Goal: Task Accomplishment & Management: Use online tool/utility

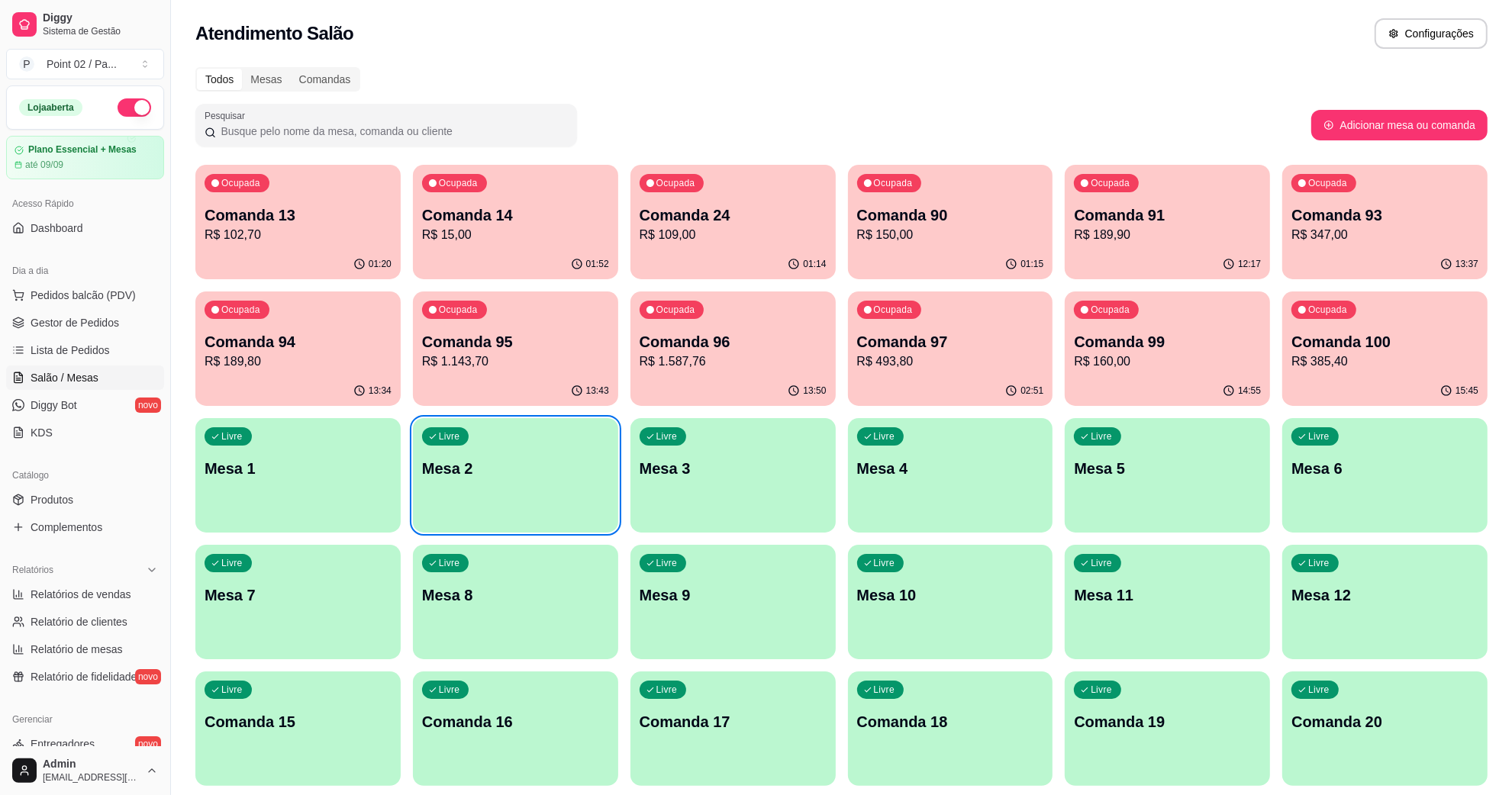
click at [914, 694] on div "Livre Comanda 18" at bounding box center [950, 720] width 206 height 96
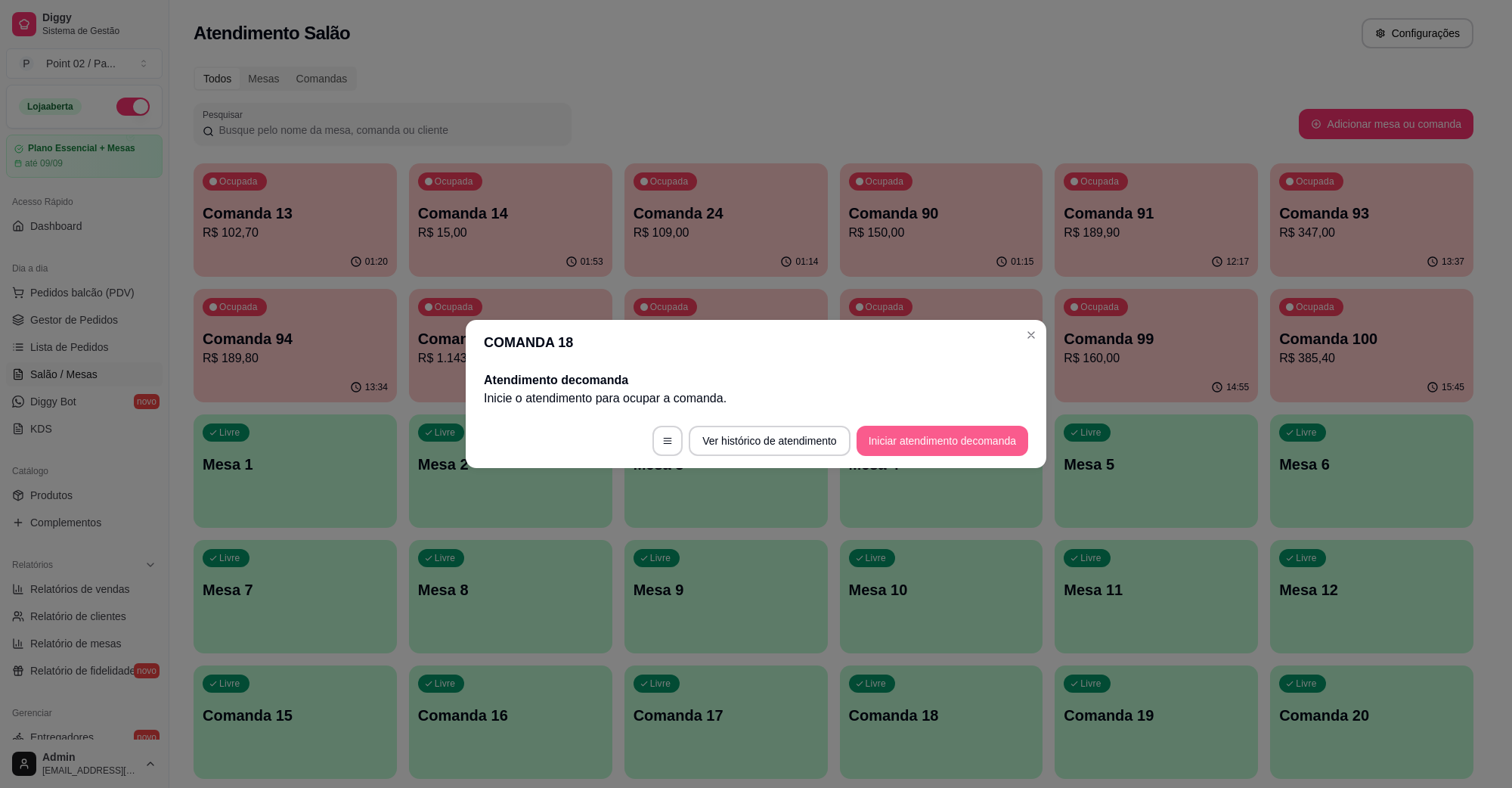
click at [900, 437] on button "Iniciar atendimento de comanda" at bounding box center [942, 440] width 172 height 30
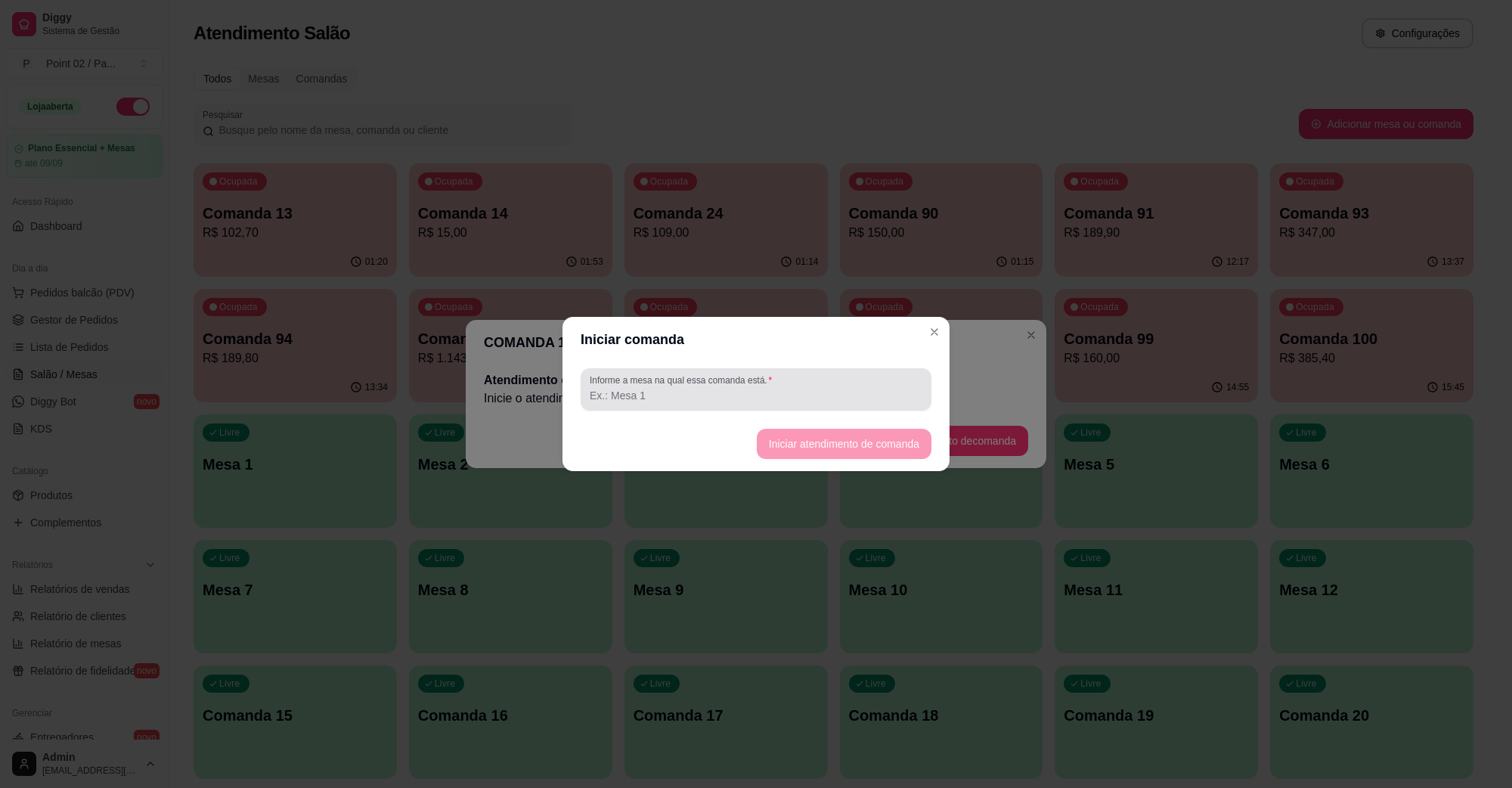
click at [847, 387] on div at bounding box center [756, 389] width 333 height 30
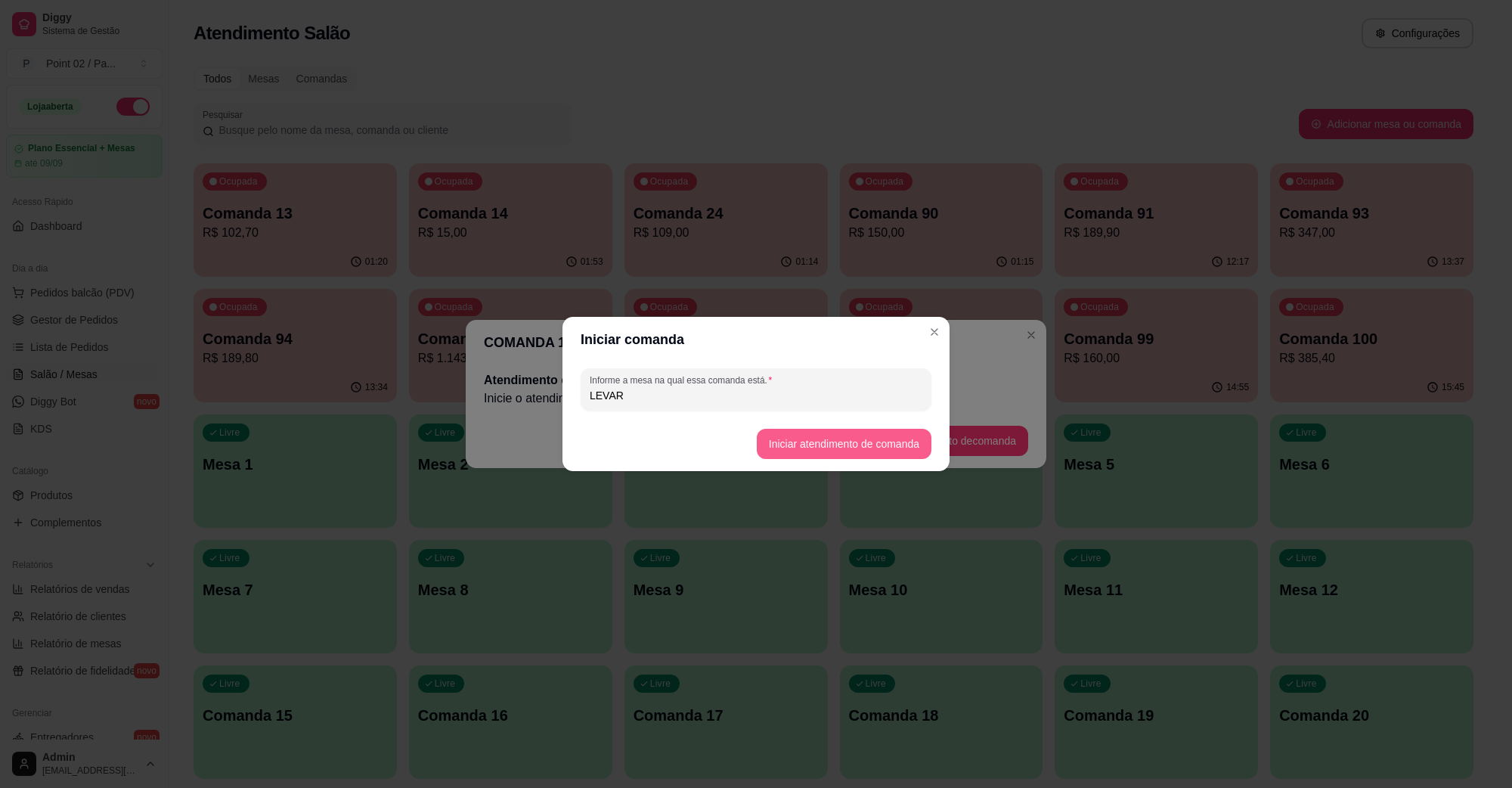
type input "LEVAR"
click at [872, 452] on button "Iniciar atendimento de comanda" at bounding box center [844, 444] width 175 height 30
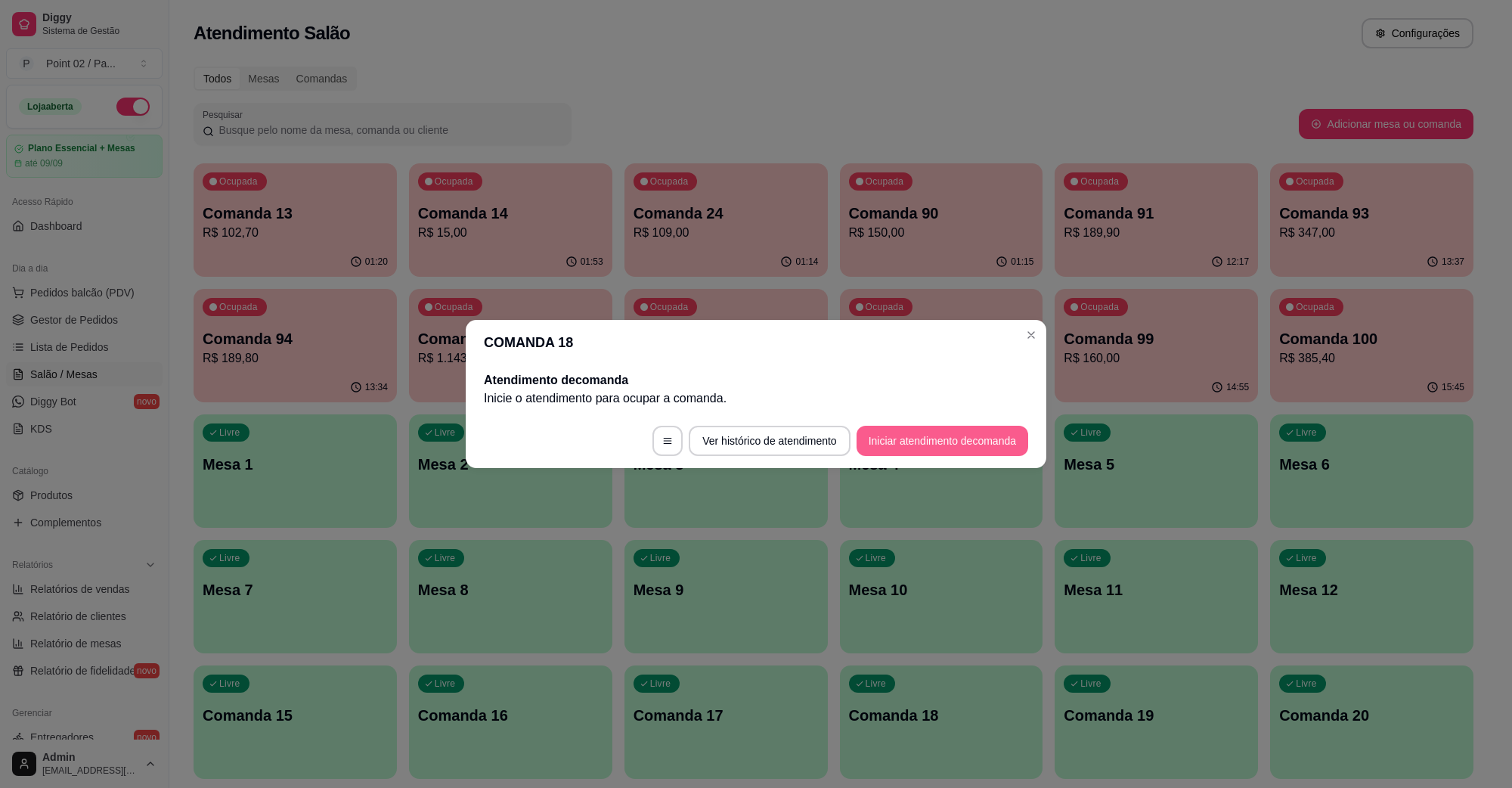
click at [916, 445] on button "Iniciar atendimento de comanda" at bounding box center [942, 440] width 172 height 30
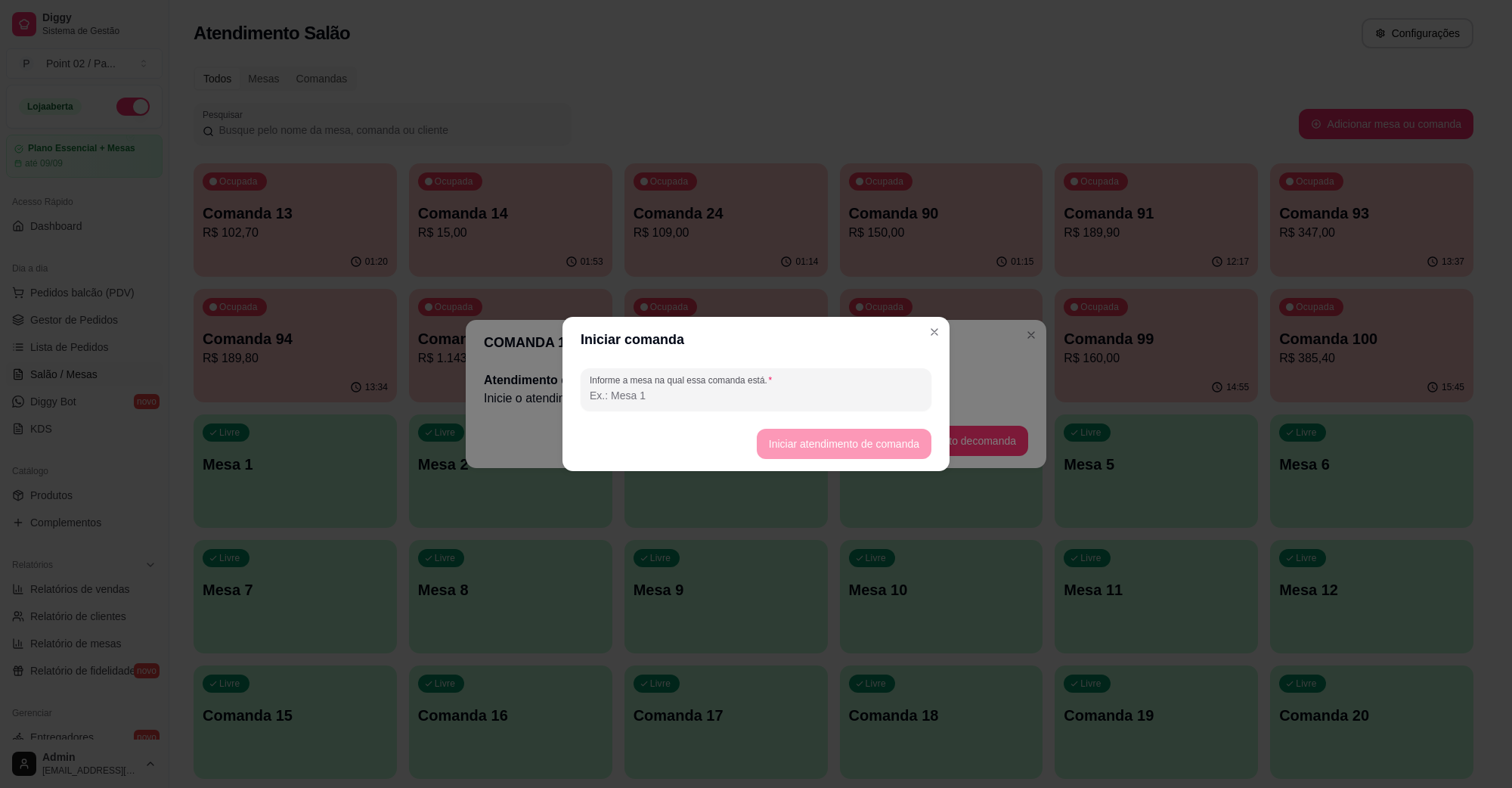
click at [844, 401] on input "Informe a mesa na qual essa comanda está." at bounding box center [756, 395] width 333 height 15
type input "LEVAR"
click at [838, 446] on button "Iniciar atendimento de comanda" at bounding box center [843, 445] width 169 height 29
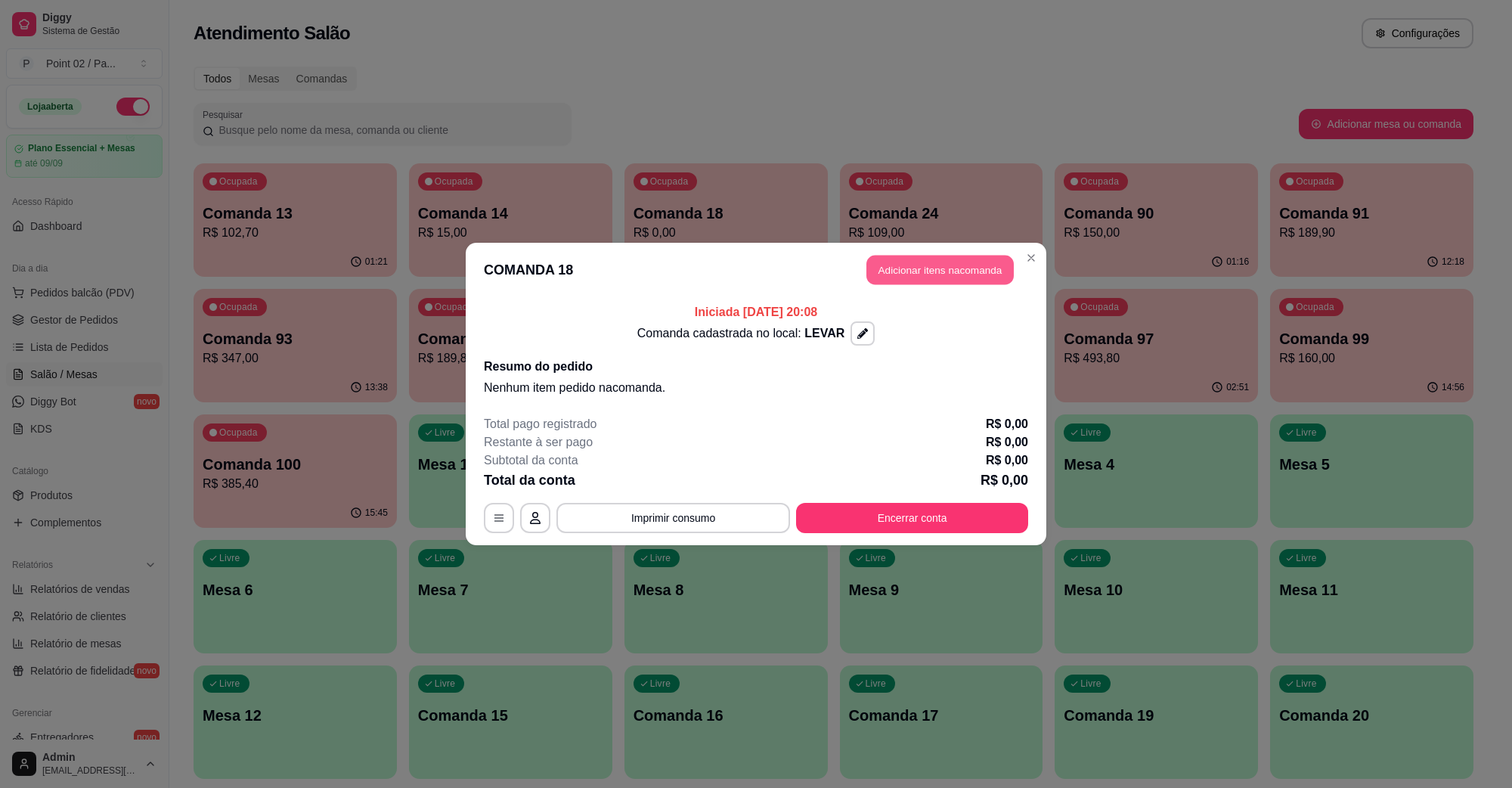
click at [960, 272] on button "Adicionar itens na comanda" at bounding box center [940, 270] width 147 height 29
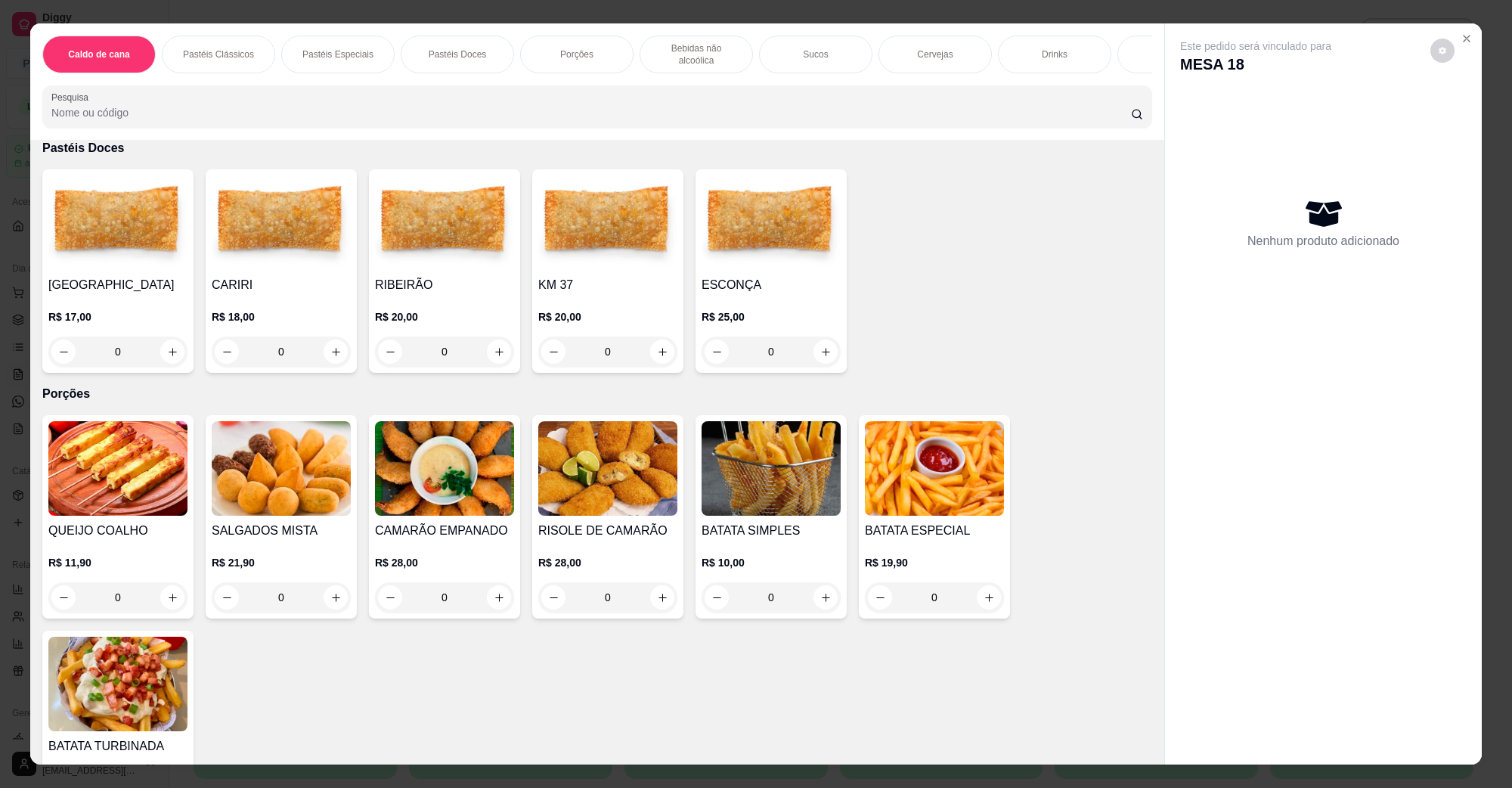
scroll to position [567, 0]
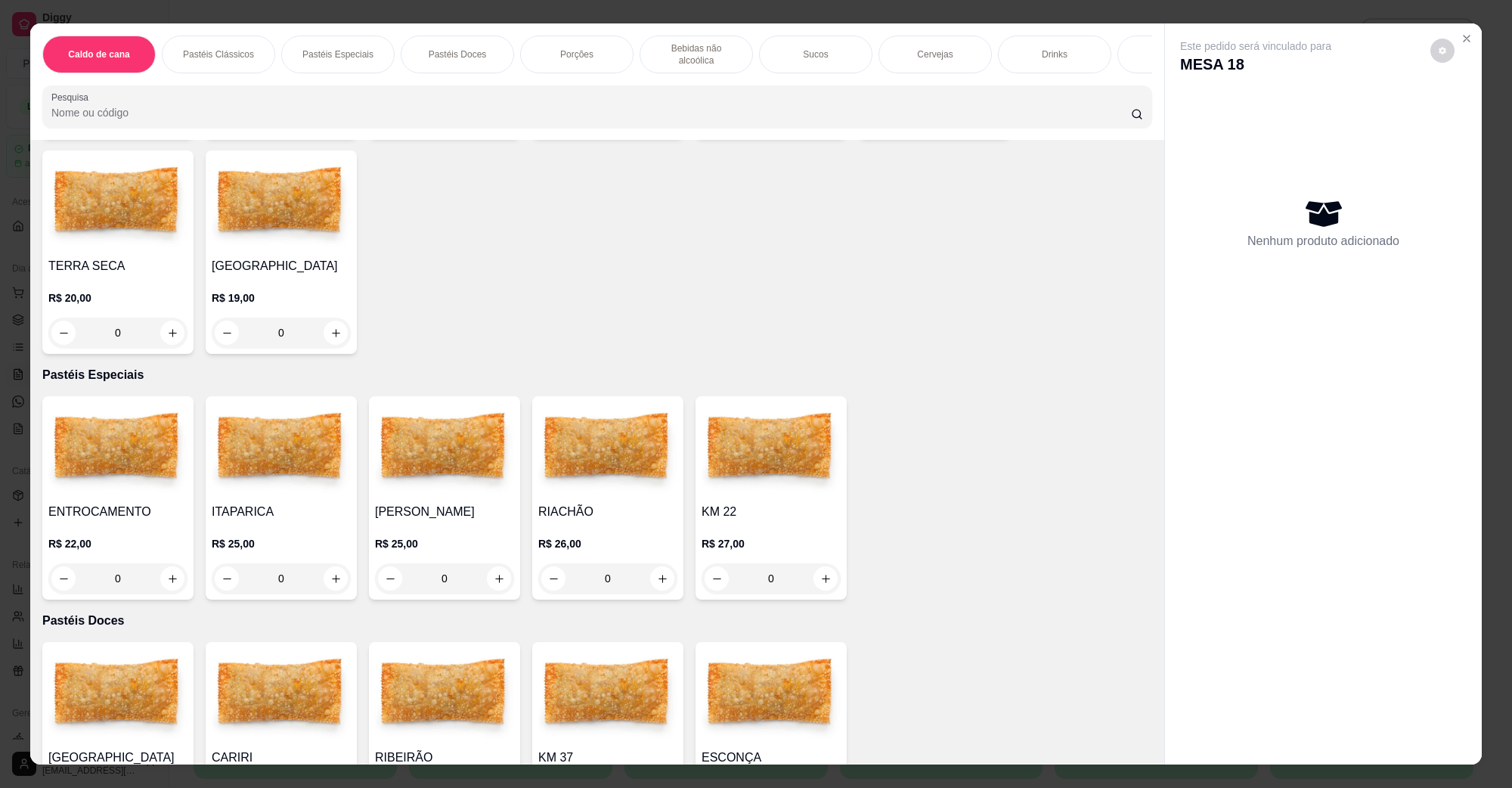
click at [125, 198] on img at bounding box center [118, 204] width 140 height 94
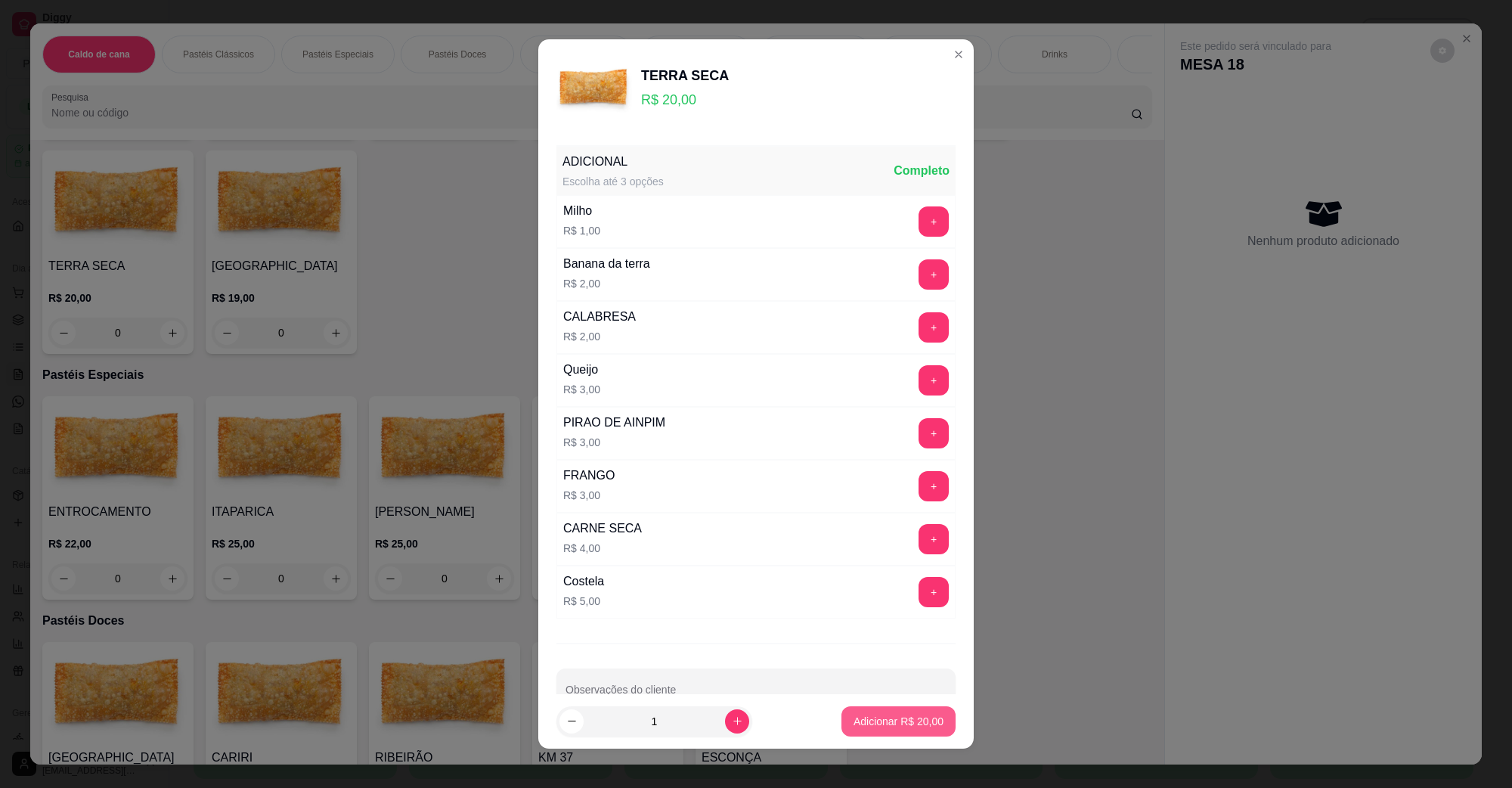
click at [896, 709] on button "Adicionar R$ 20,00" at bounding box center [899, 721] width 114 height 30
type input "1"
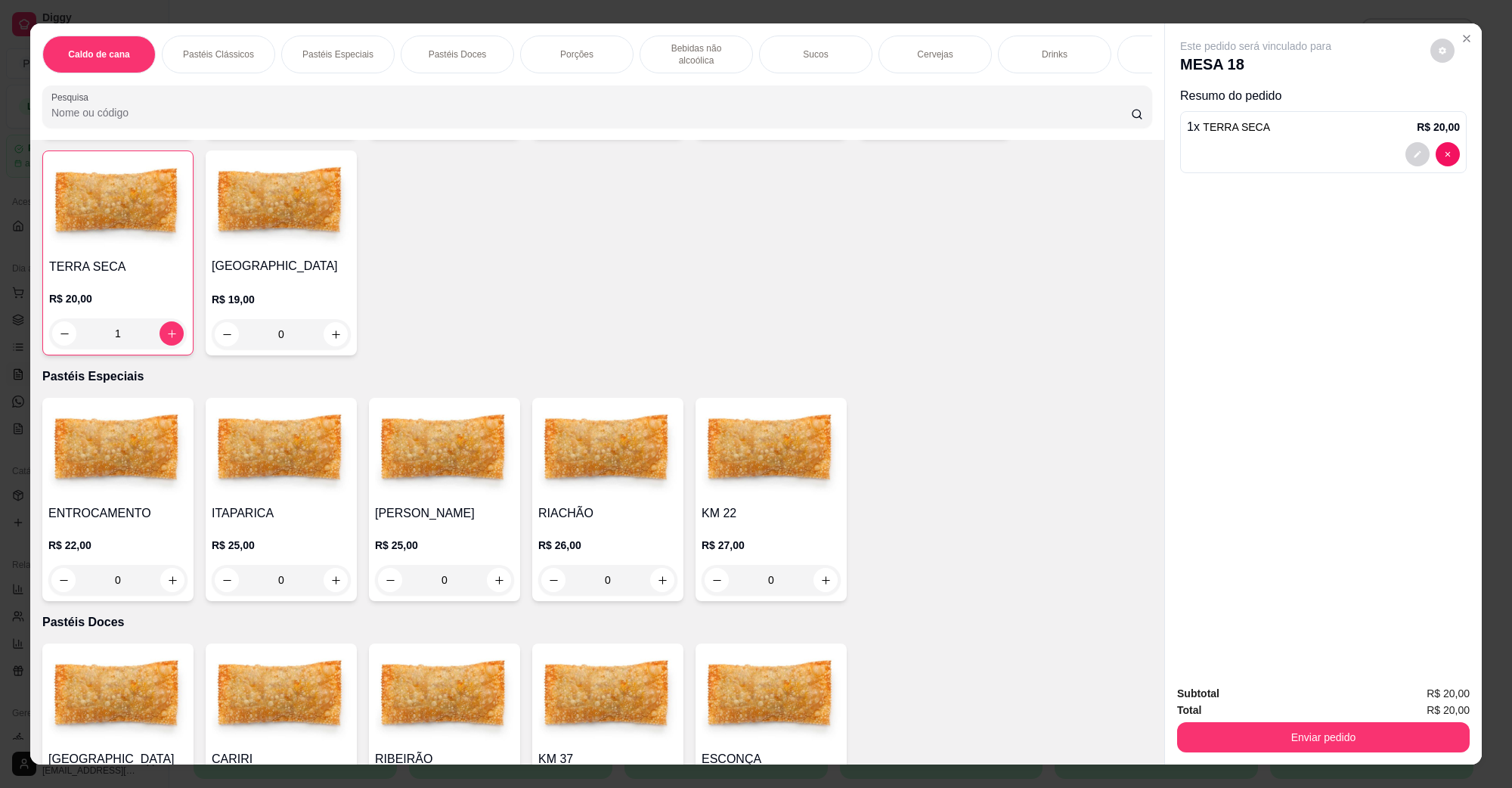
scroll to position [568, 0]
click at [1269, 738] on button "Enviar pedido" at bounding box center [1323, 737] width 283 height 29
click at [1275, 700] on button "Não registrar e enviar pedido" at bounding box center [1272, 700] width 157 height 29
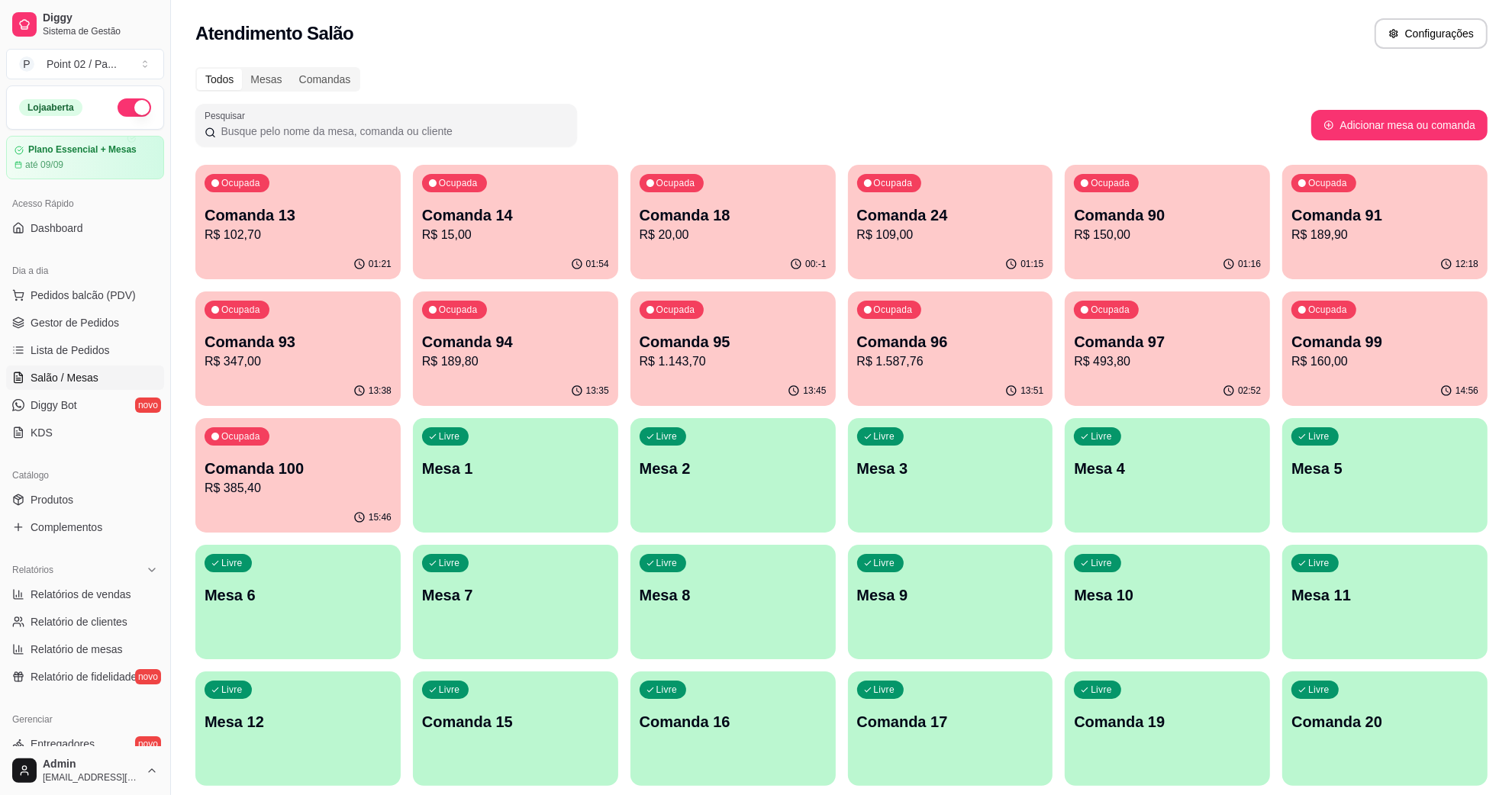
click at [706, 223] on p "Comanda 18" at bounding box center [733, 215] width 187 height 21
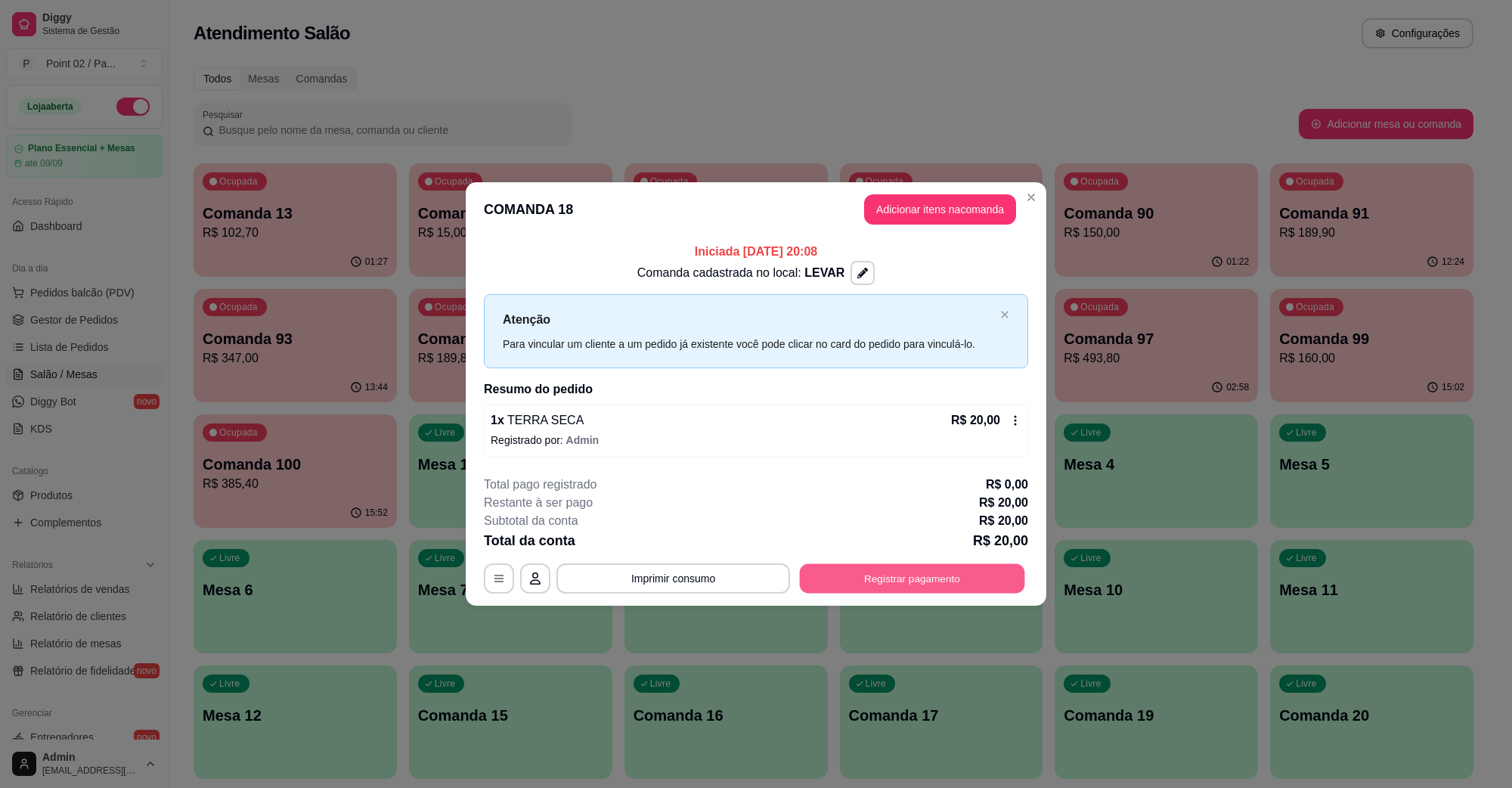
click at [871, 567] on button "Registrar pagamento" at bounding box center [912, 578] width 225 height 29
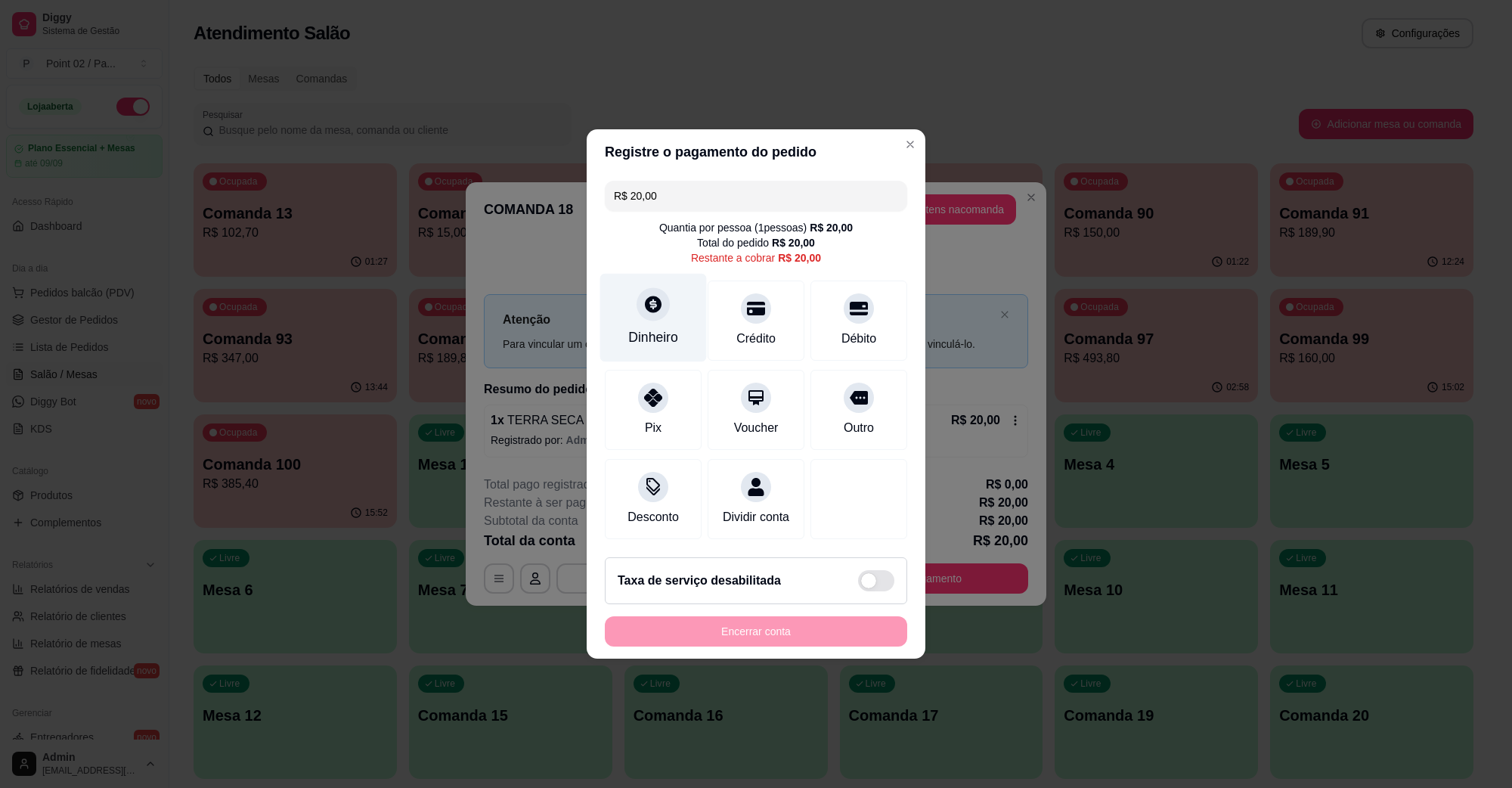
click at [651, 316] on div "Dinheiro" at bounding box center [653, 318] width 107 height 88
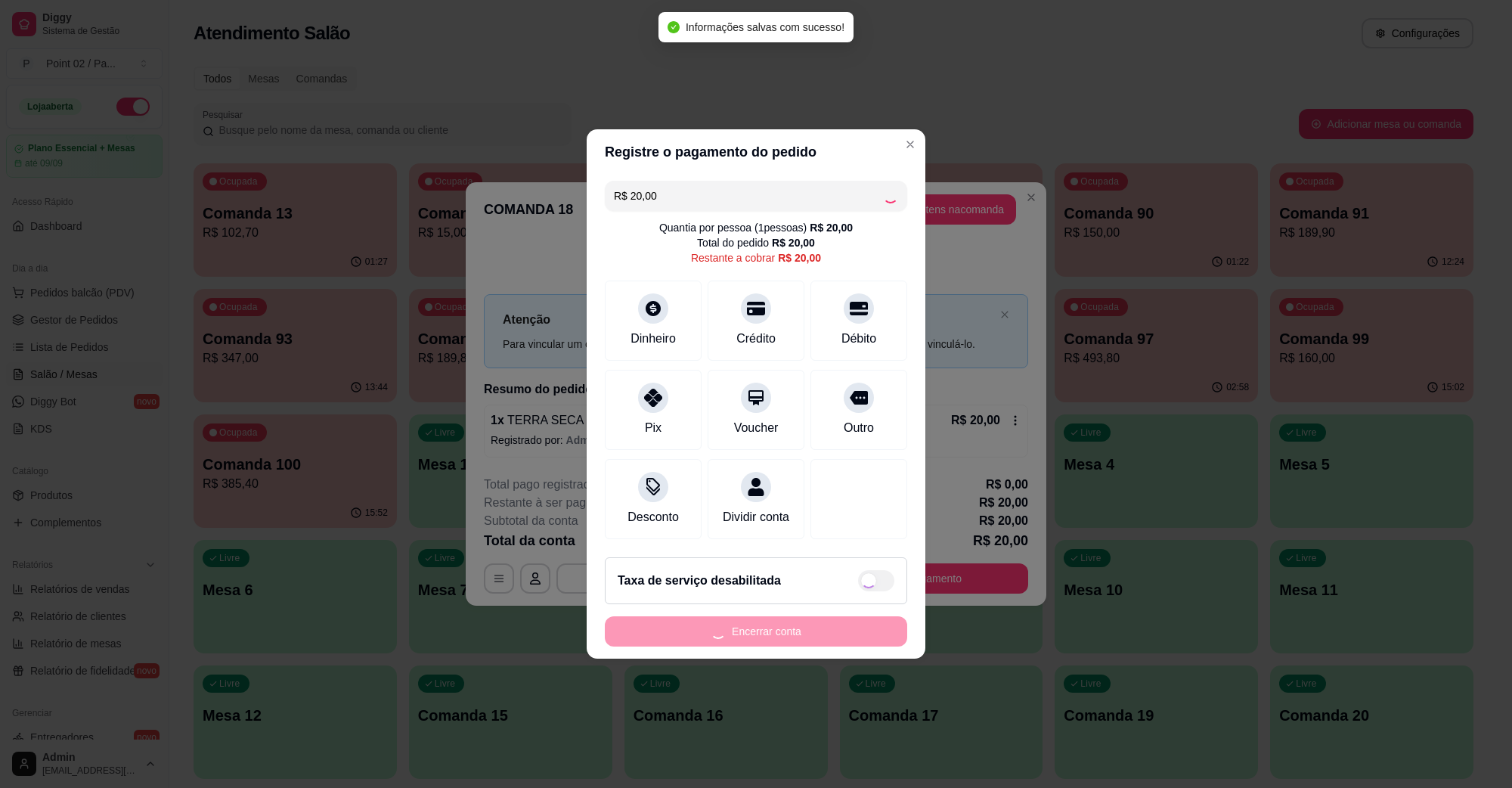
type input "R$ 0,00"
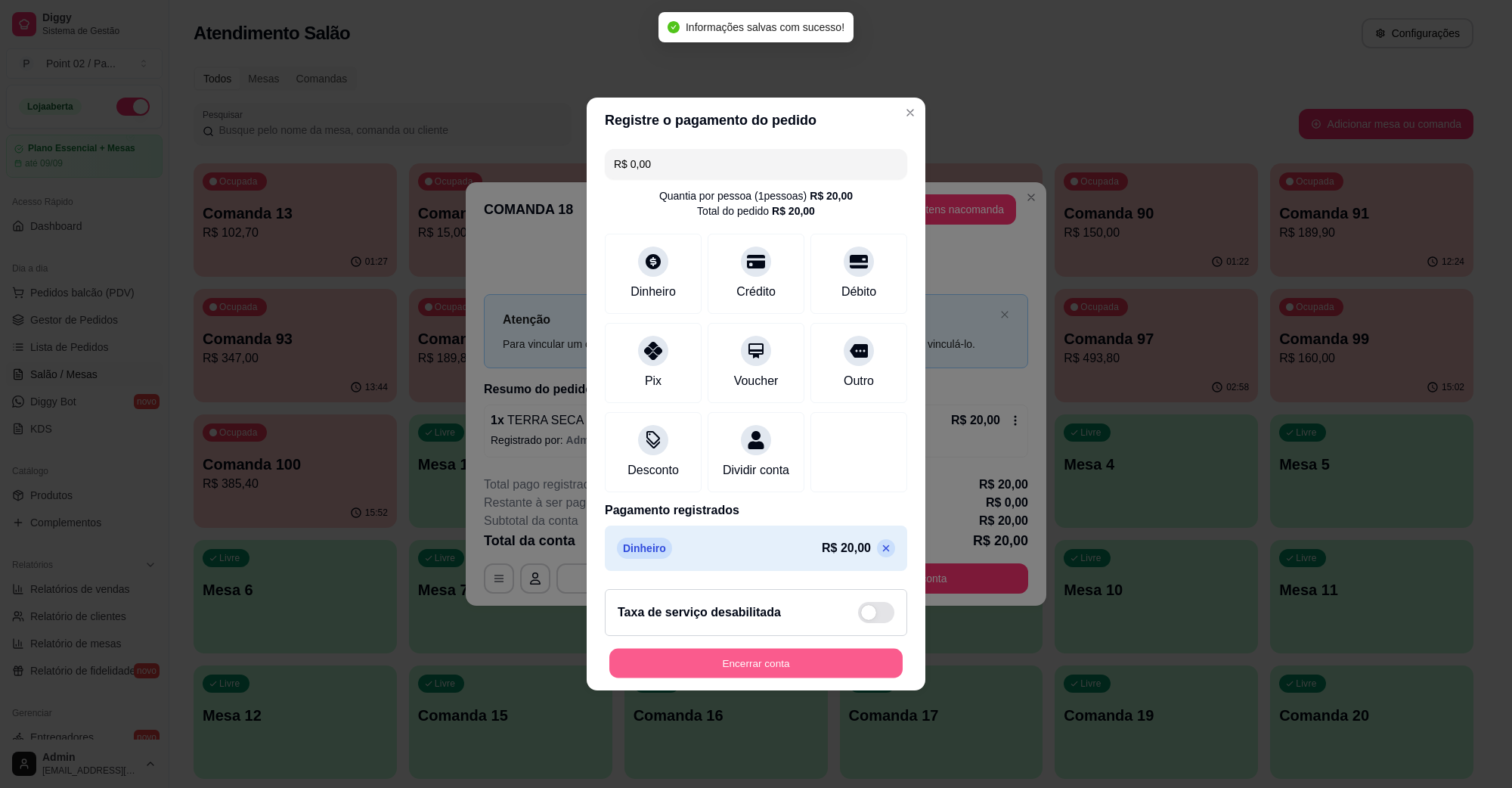
click at [771, 673] on button "Encerrar conta" at bounding box center [756, 664] width 293 height 29
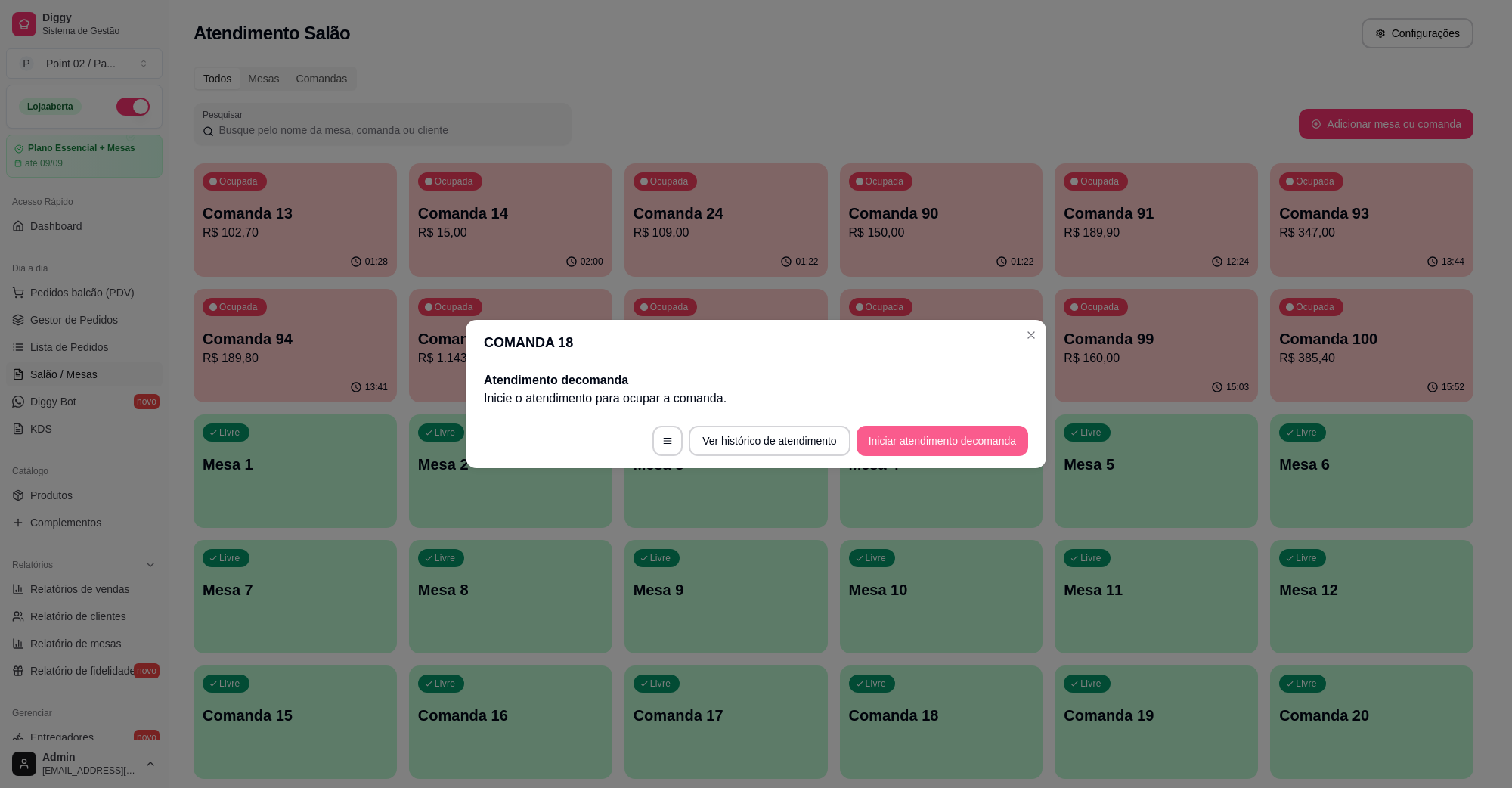
click at [938, 440] on button "Iniciar atendimento de comanda" at bounding box center [942, 440] width 172 height 30
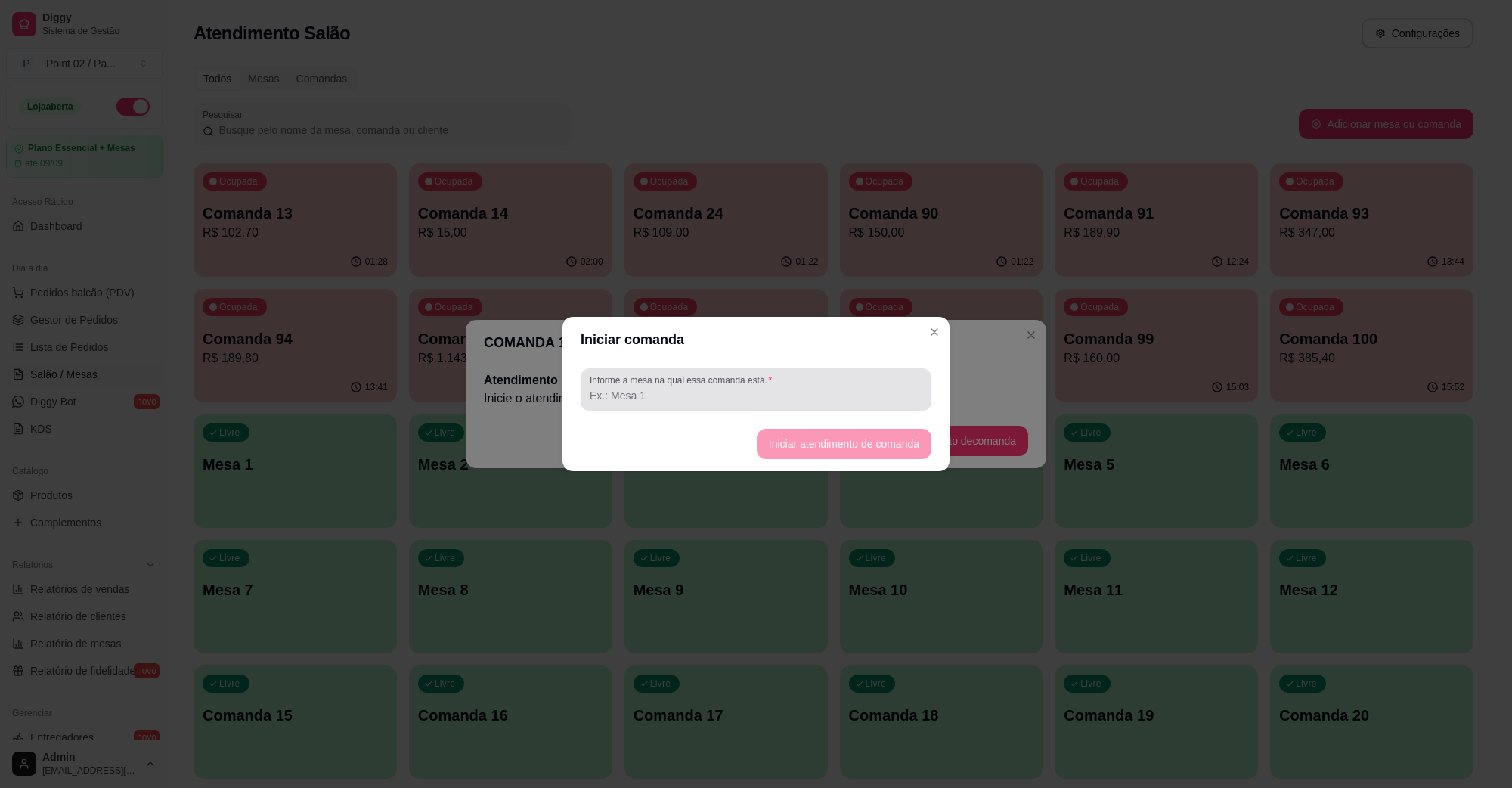
click at [800, 390] on input "Informe a mesa na qual essa comanda está." at bounding box center [756, 395] width 333 height 15
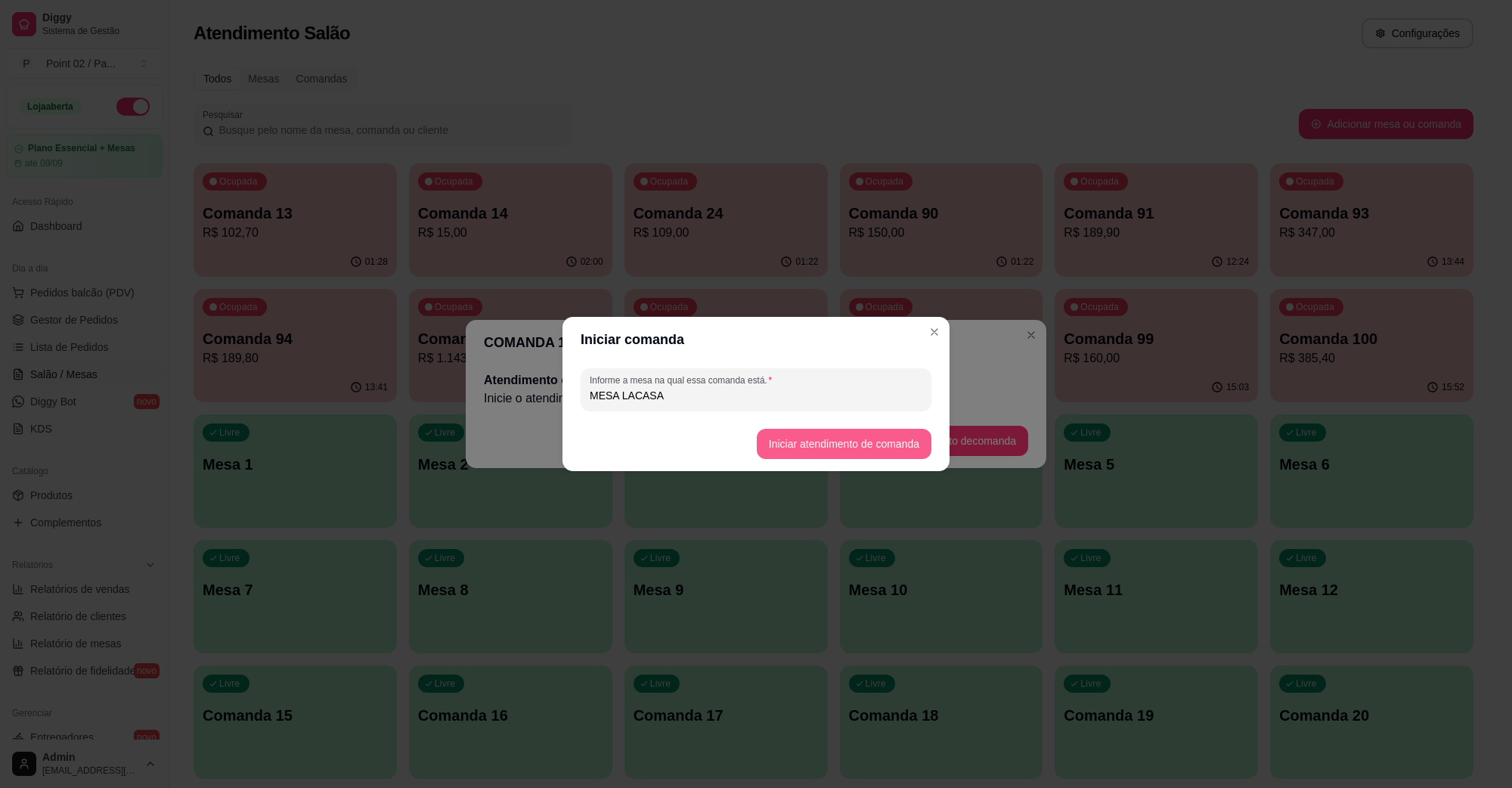
type input "MESA LACASA"
click at [835, 440] on button "Iniciar atendimento de comanda" at bounding box center [844, 444] width 175 height 30
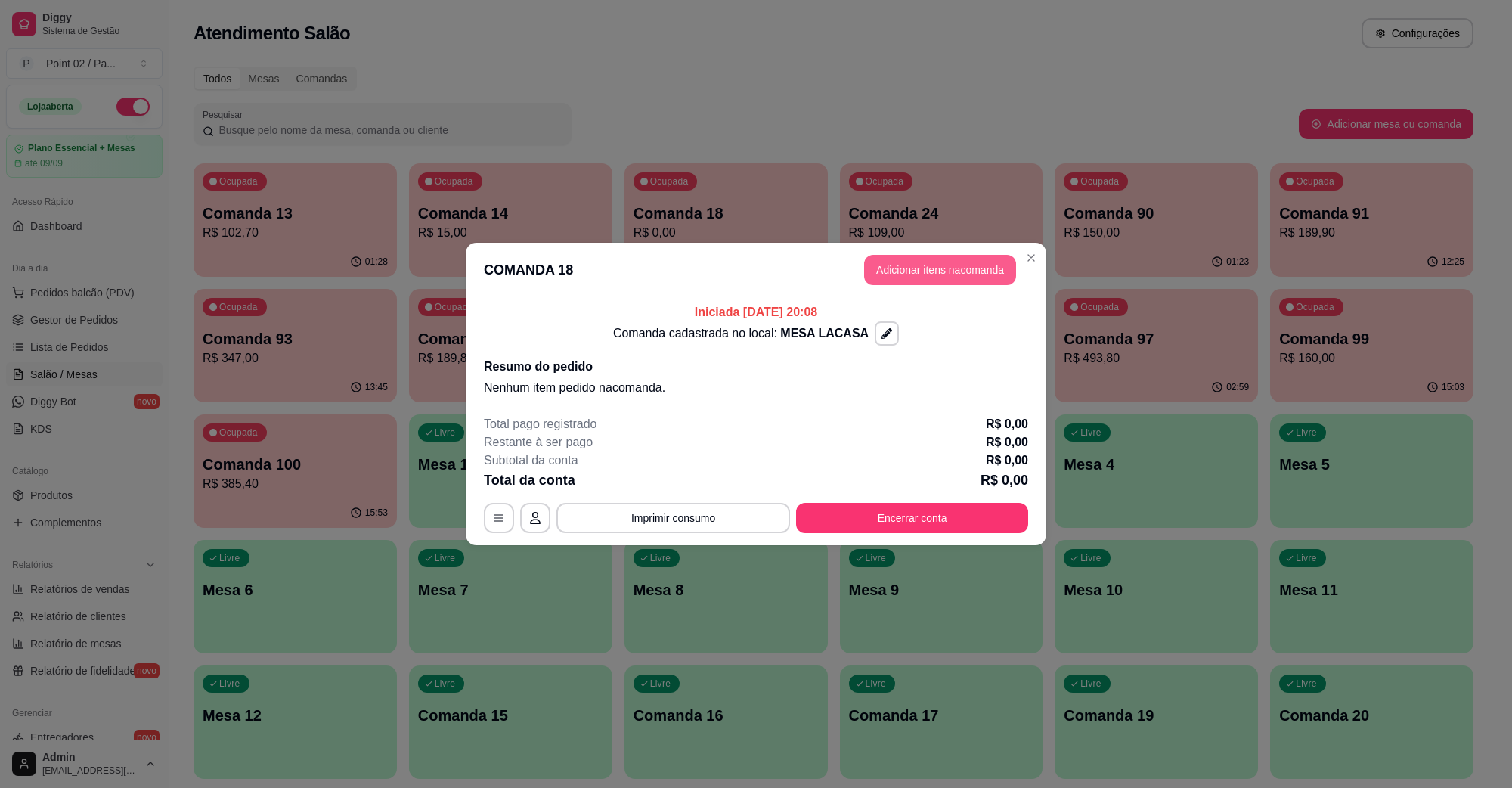
click at [955, 269] on button "Adicionar itens na comanda" at bounding box center [939, 270] width 152 height 30
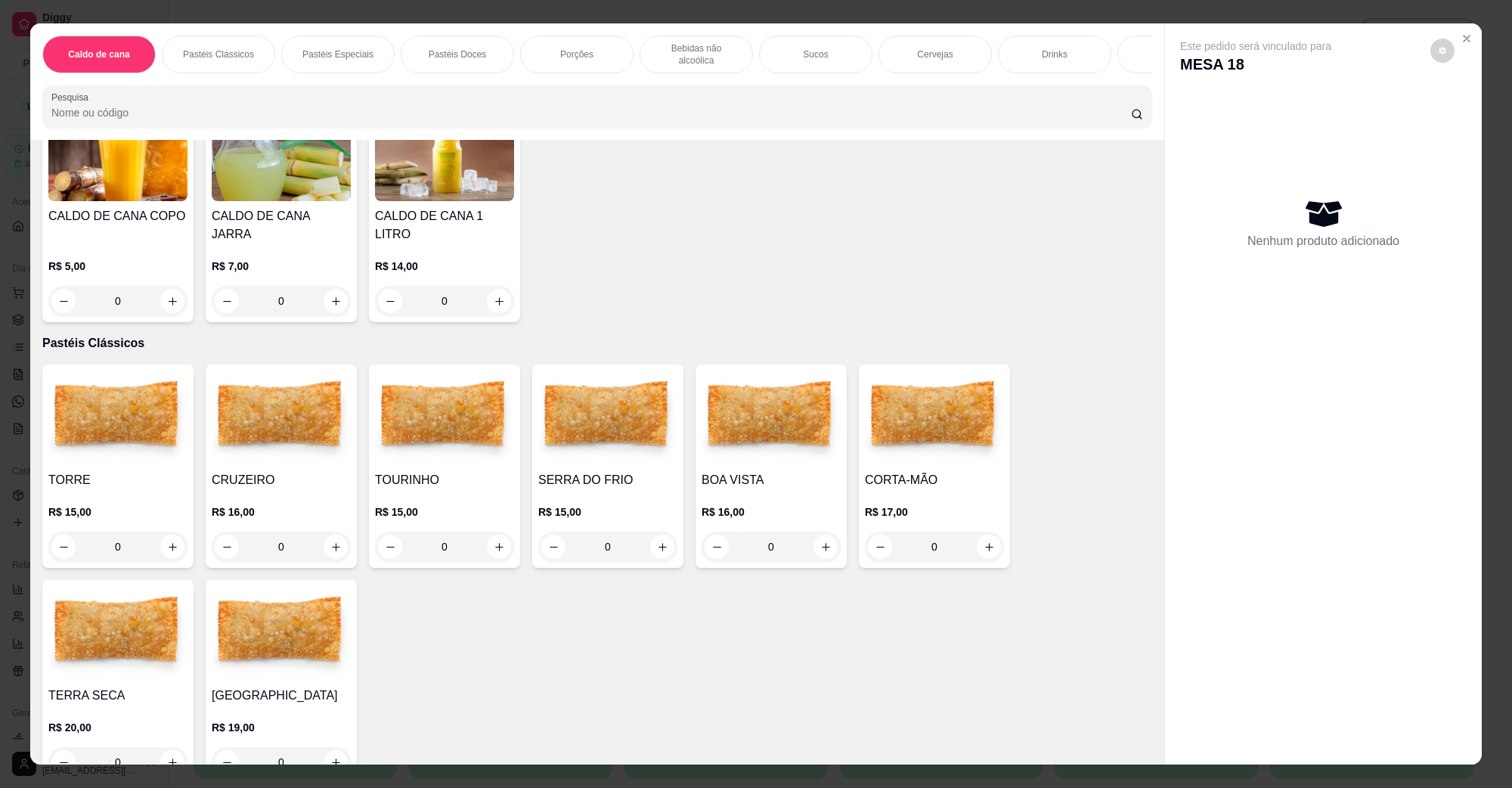
scroll to position [378, 0]
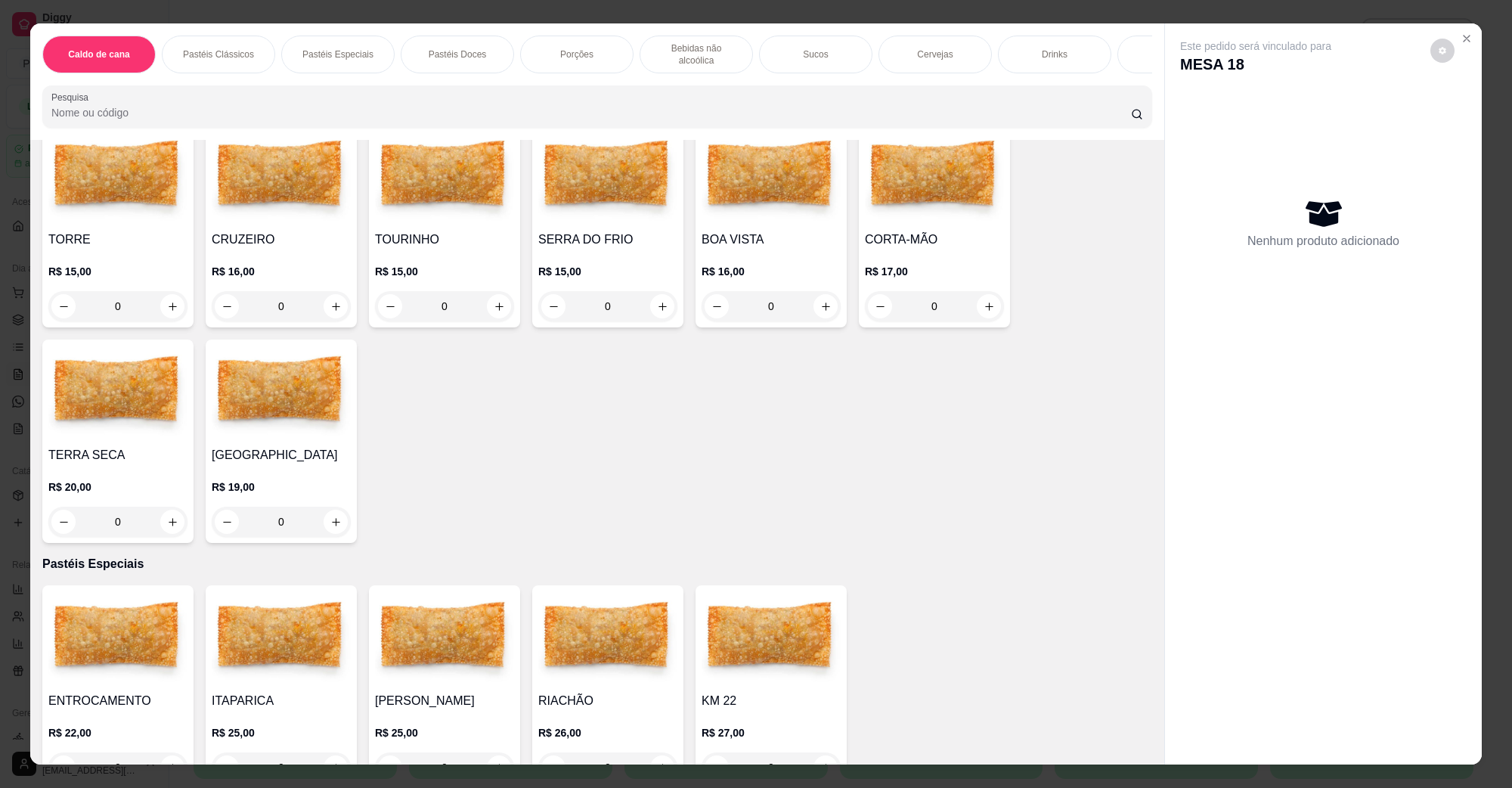
click at [480, 198] on img at bounding box center [445, 177] width 140 height 94
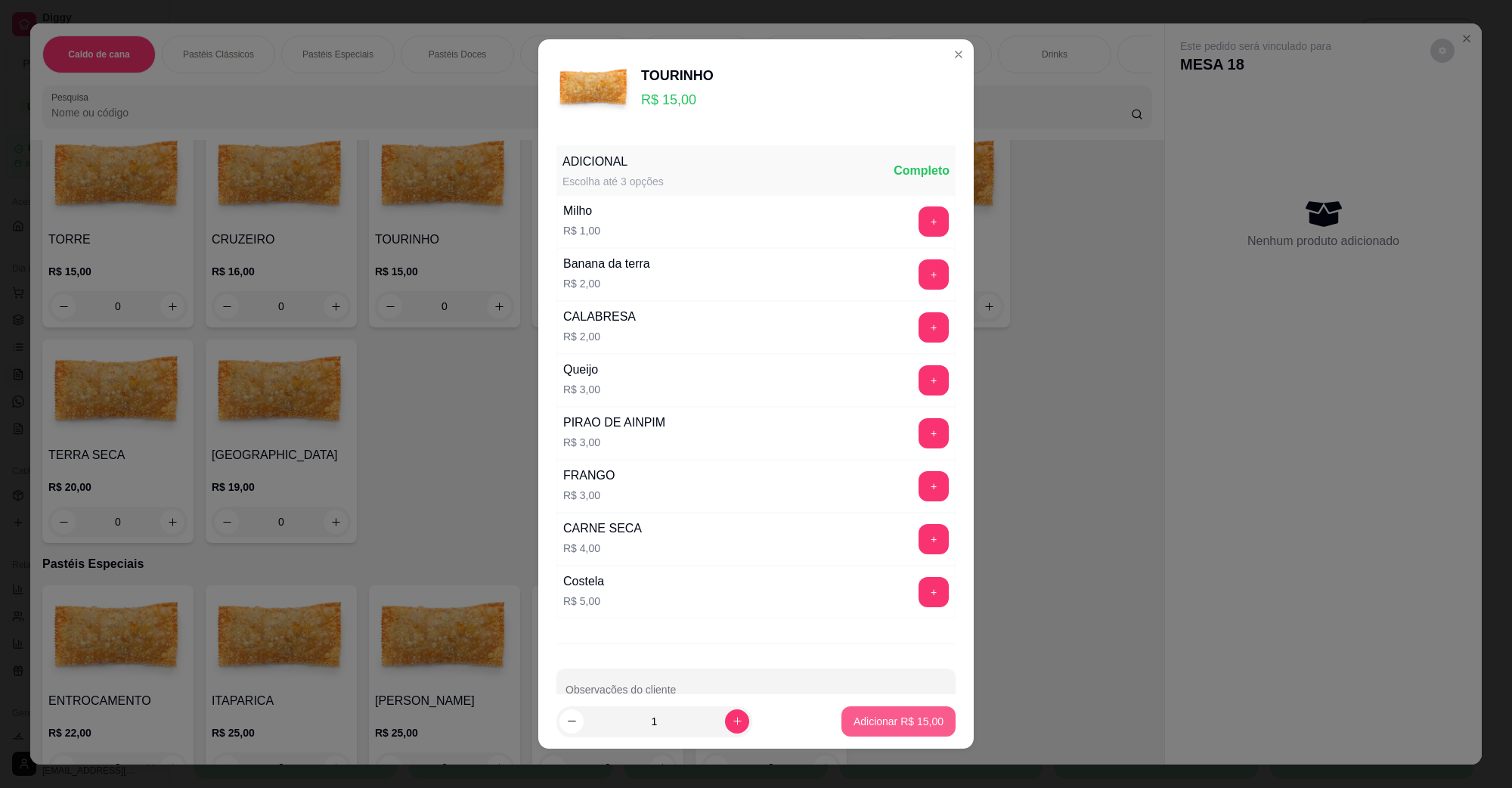
click at [879, 734] on button "Adicionar R$ 15,00" at bounding box center [899, 721] width 114 height 30
type input "1"
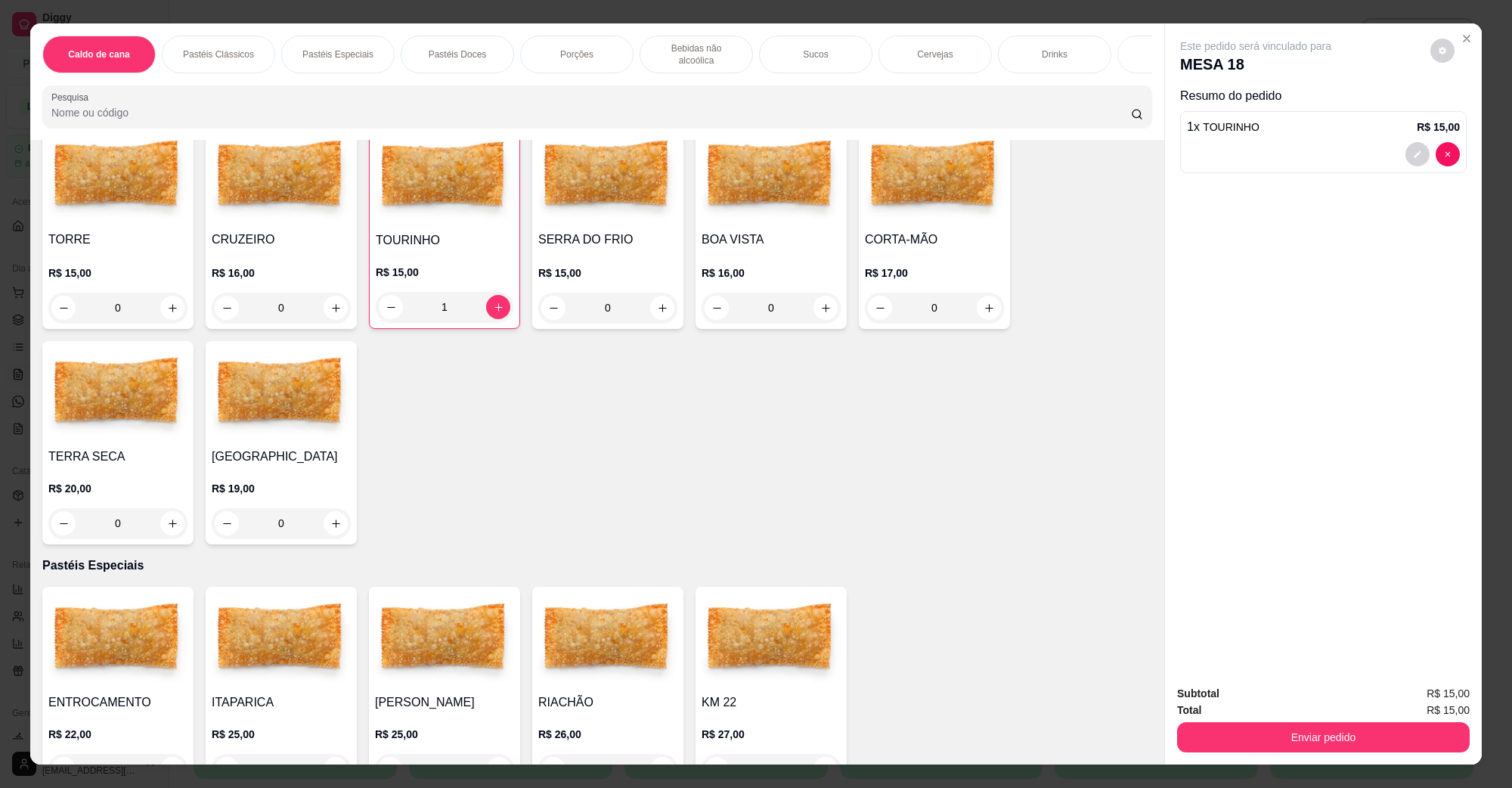
click at [1177, 736] on button "Enviar pedido" at bounding box center [1323, 737] width 293 height 30
click at [1217, 701] on button "Não registrar e enviar pedido" at bounding box center [1272, 700] width 152 height 28
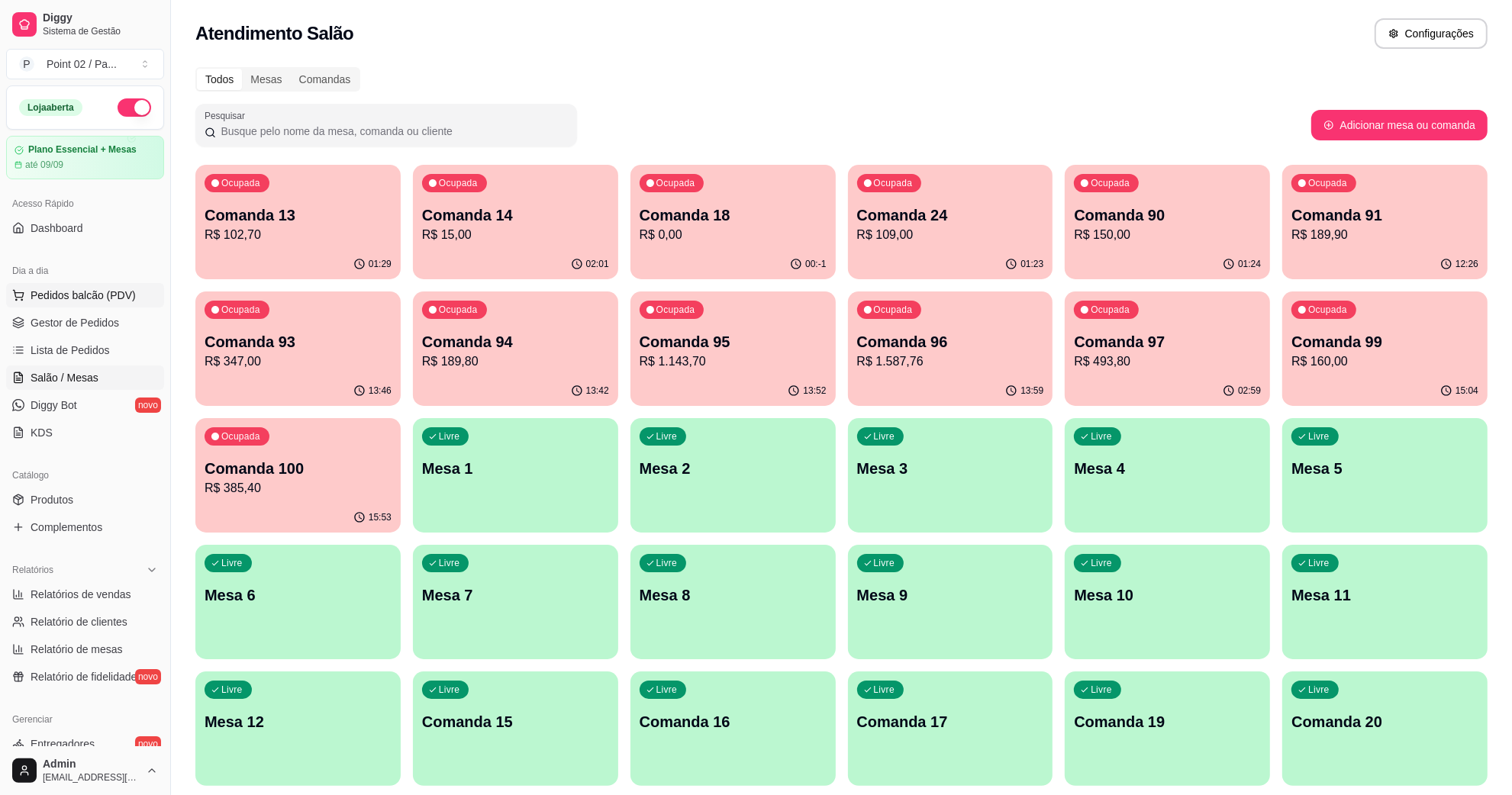
click at [104, 298] on span "Pedidos balcão (PDV)" at bounding box center [83, 295] width 105 height 15
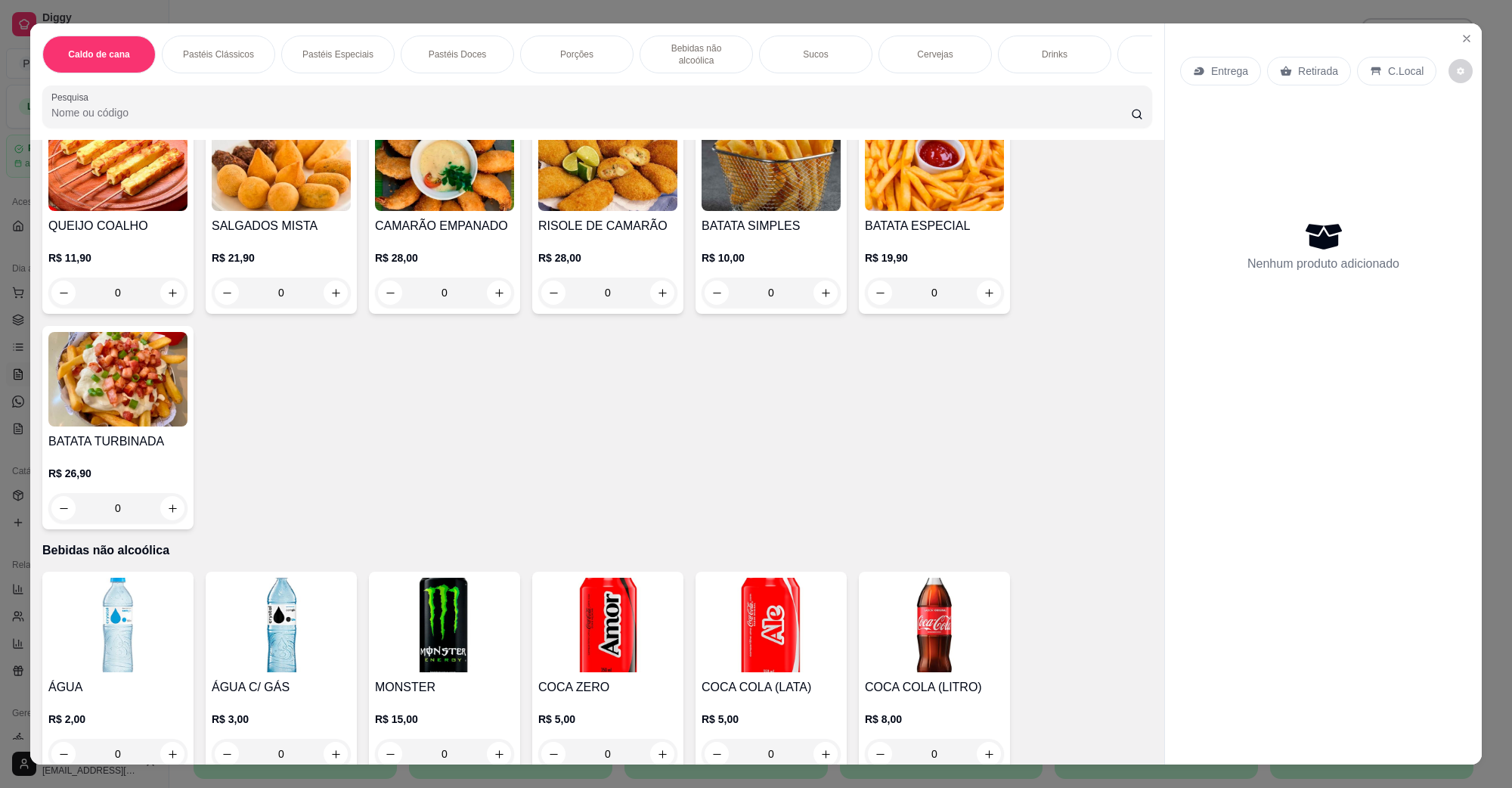
scroll to position [1891, 0]
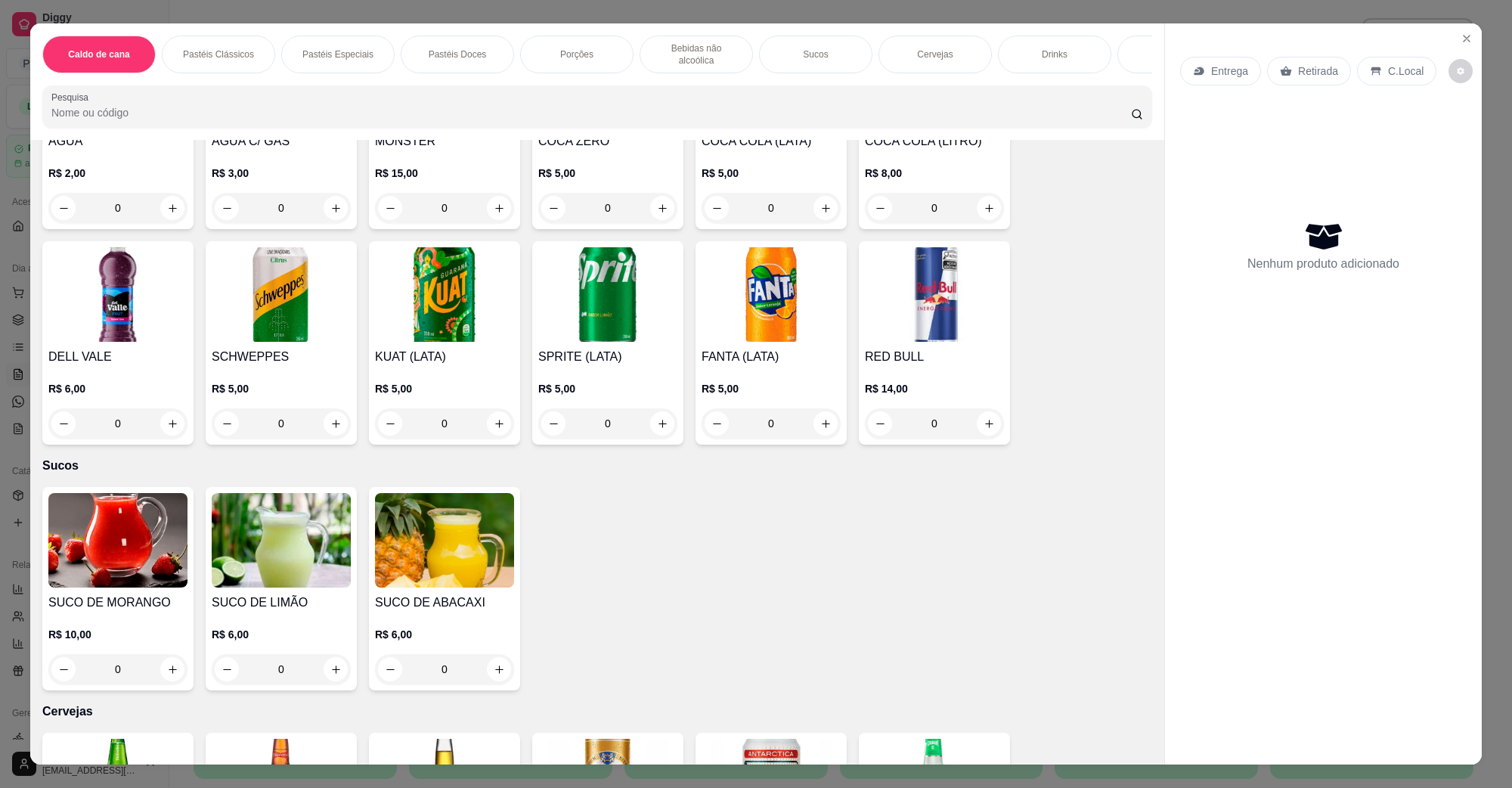
click at [724, 293] on img at bounding box center [771, 294] width 140 height 94
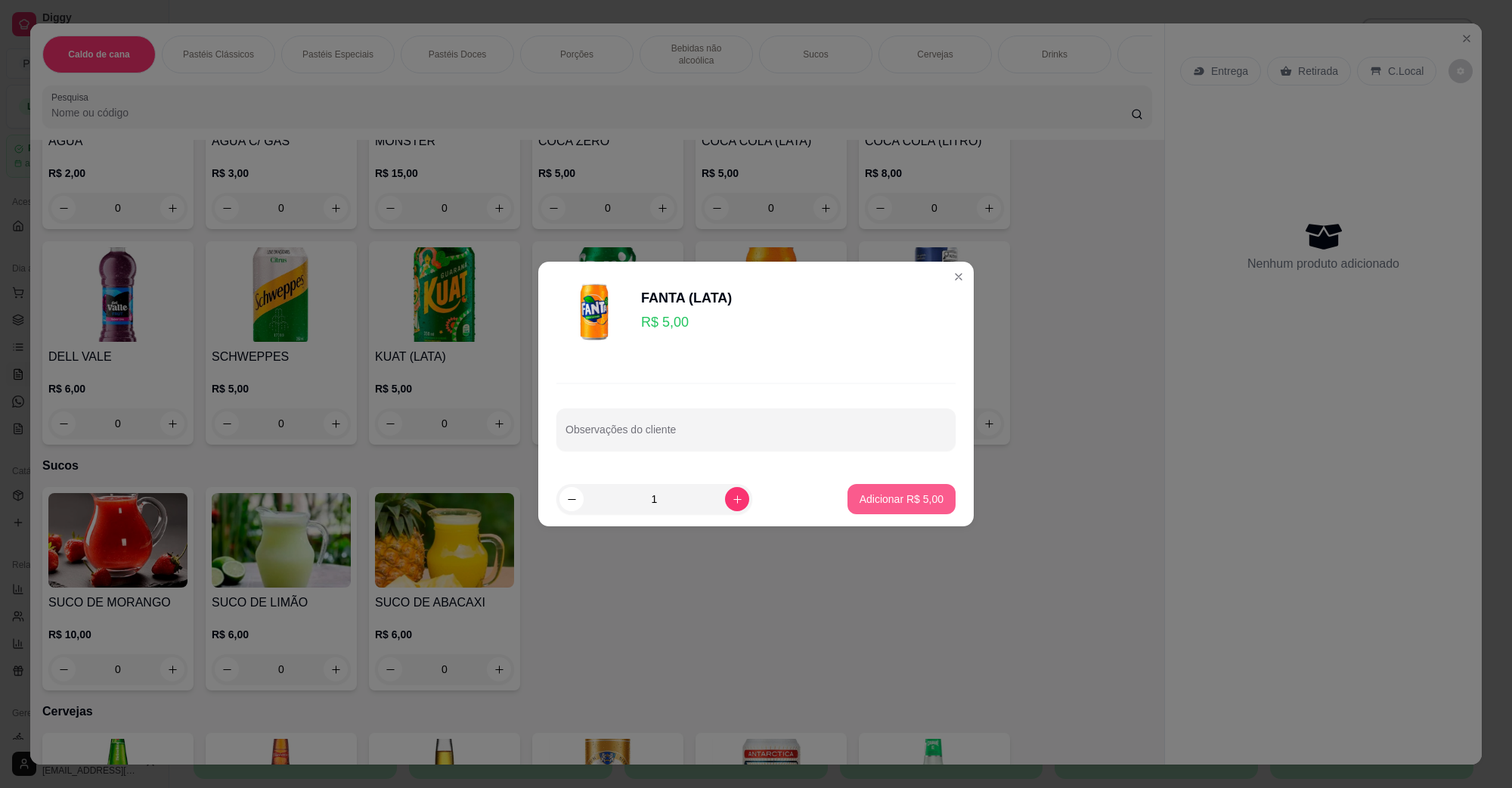
click at [889, 511] on button "Adicionar R$ 5,00" at bounding box center [901, 498] width 108 height 30
type input "1"
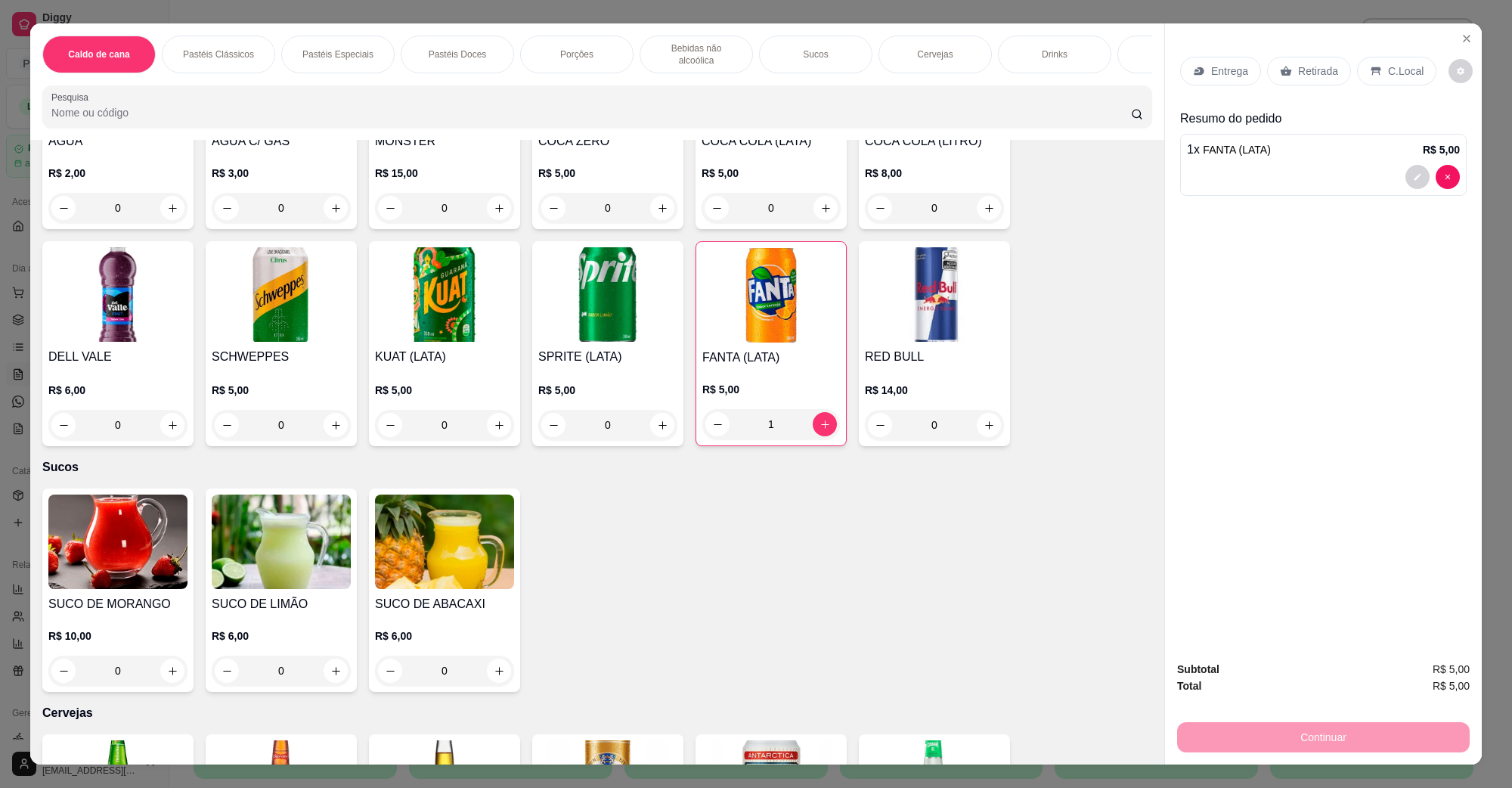
click at [1371, 69] on icon at bounding box center [1375, 72] width 10 height 9
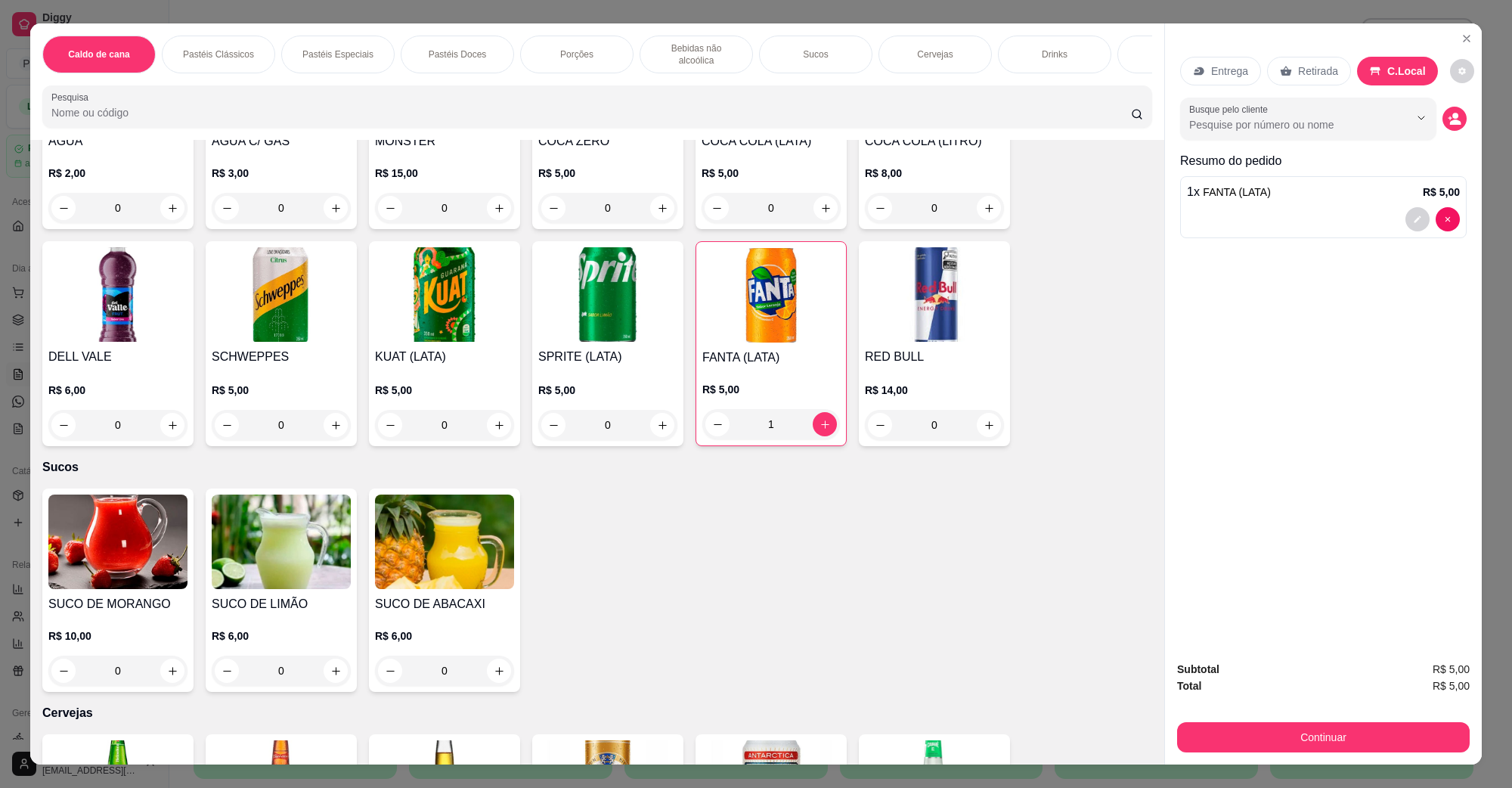
click at [1384, 753] on div "Subtotal R$ 5,00 Total R$ 5,00 Continuar" at bounding box center [1323, 707] width 317 height 115
click at [1271, 726] on button "Continuar" at bounding box center [1323, 737] width 293 height 30
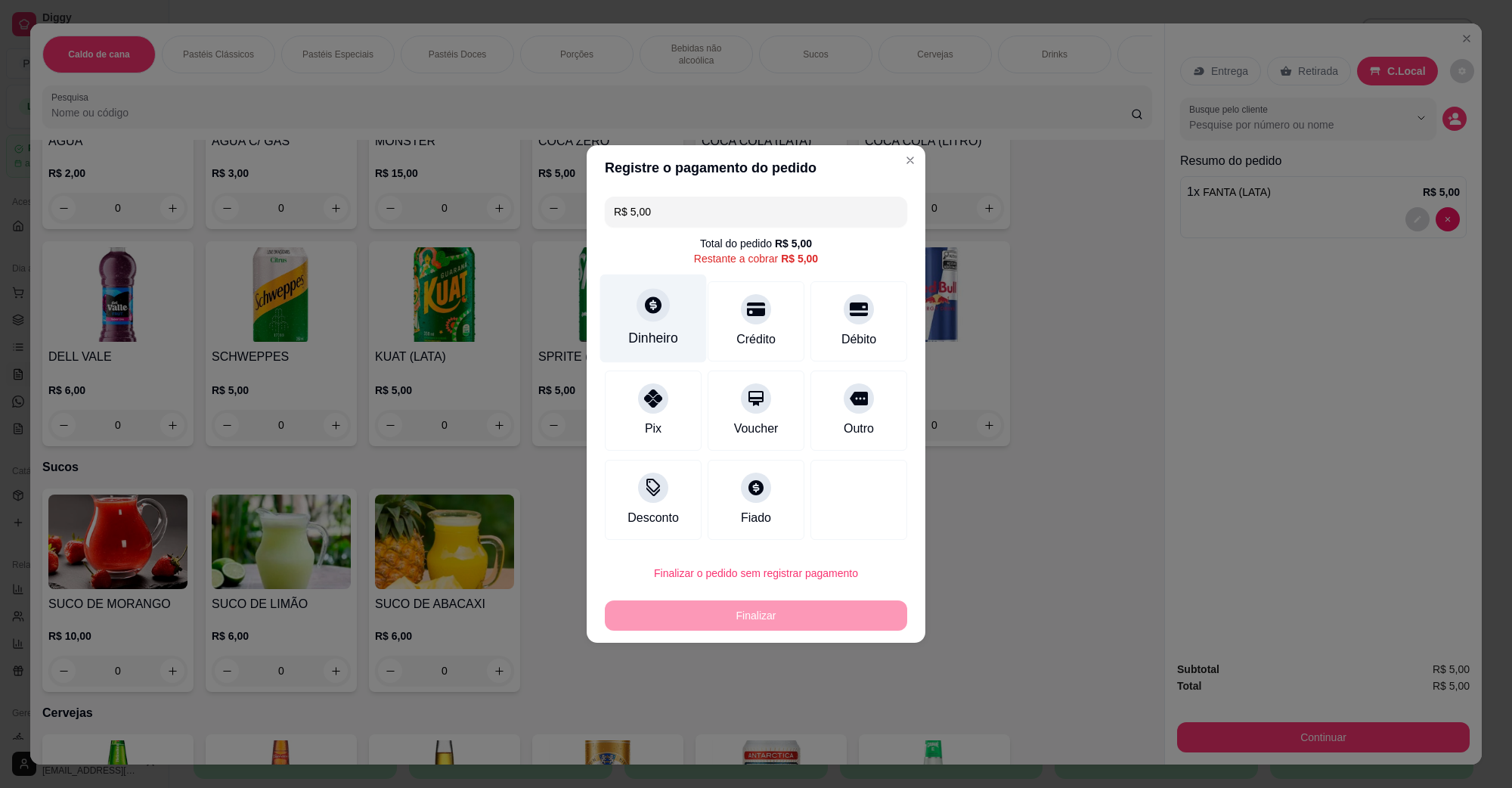
click at [662, 329] on div "Dinheiro" at bounding box center [653, 338] width 50 height 20
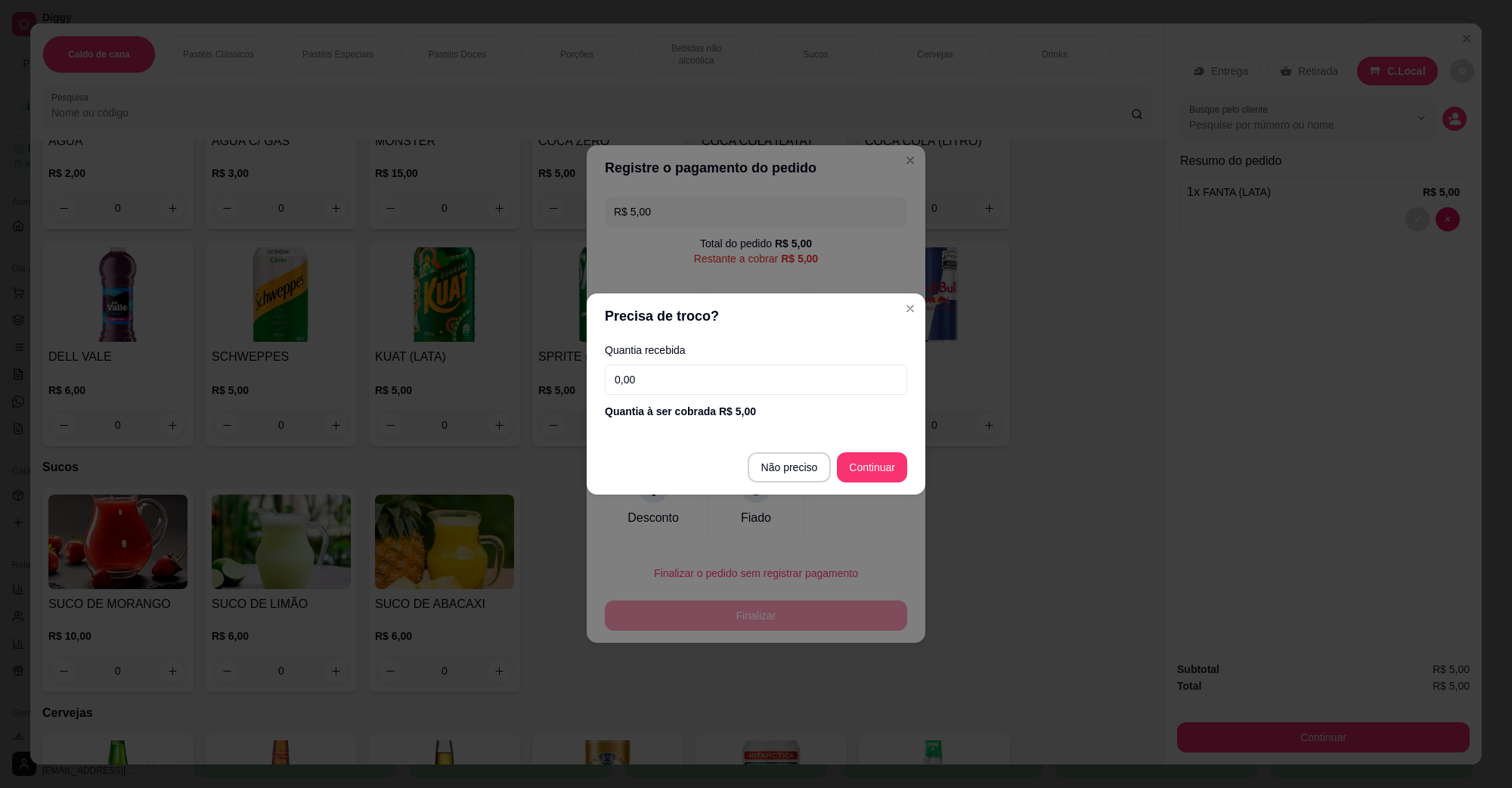
click at [756, 443] on footer "Não preciso Continuar" at bounding box center [756, 467] width 339 height 55
type input "R$ 0,00"
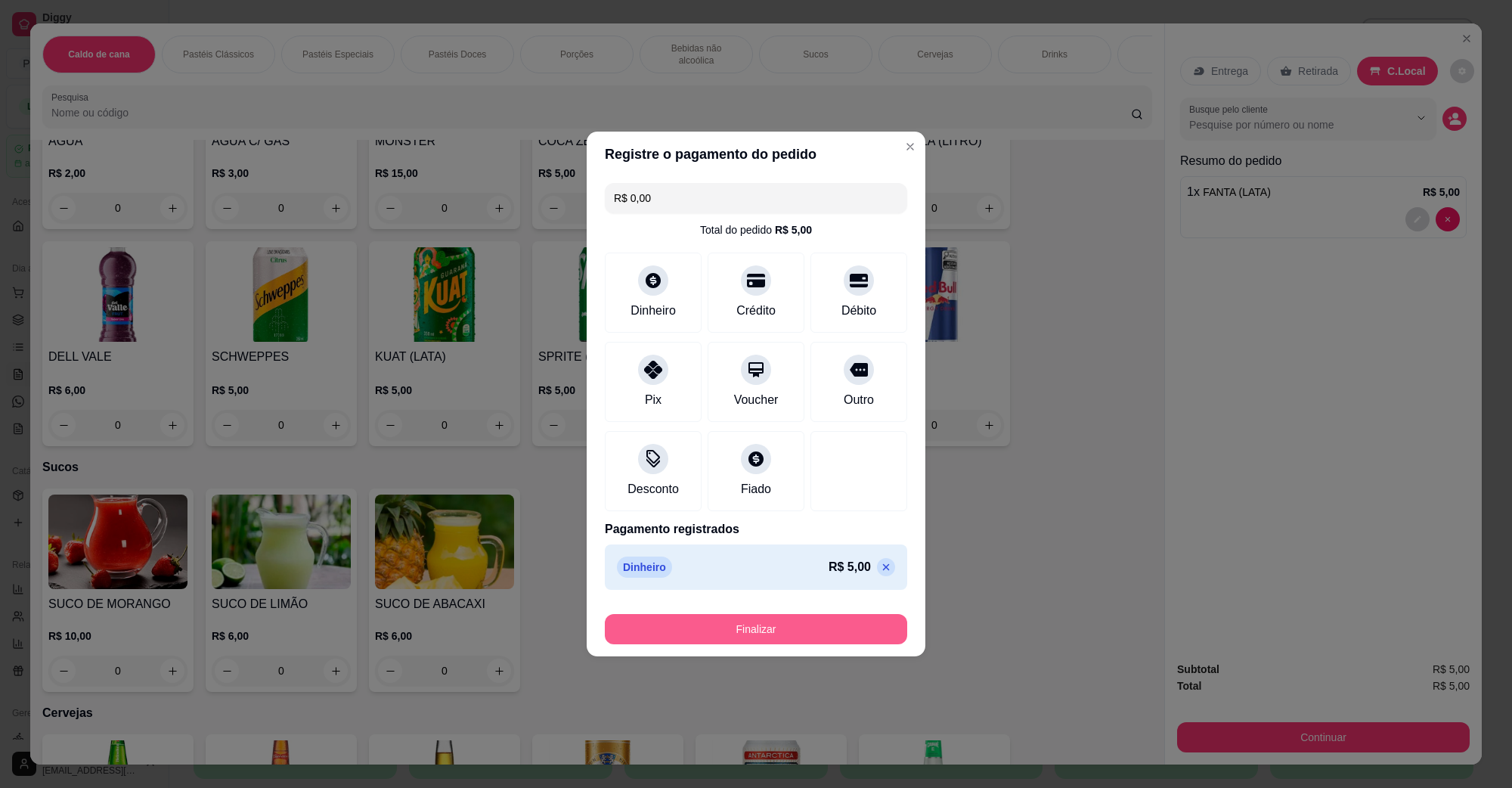
click at [771, 622] on button "Finalizar" at bounding box center [756, 628] width 302 height 30
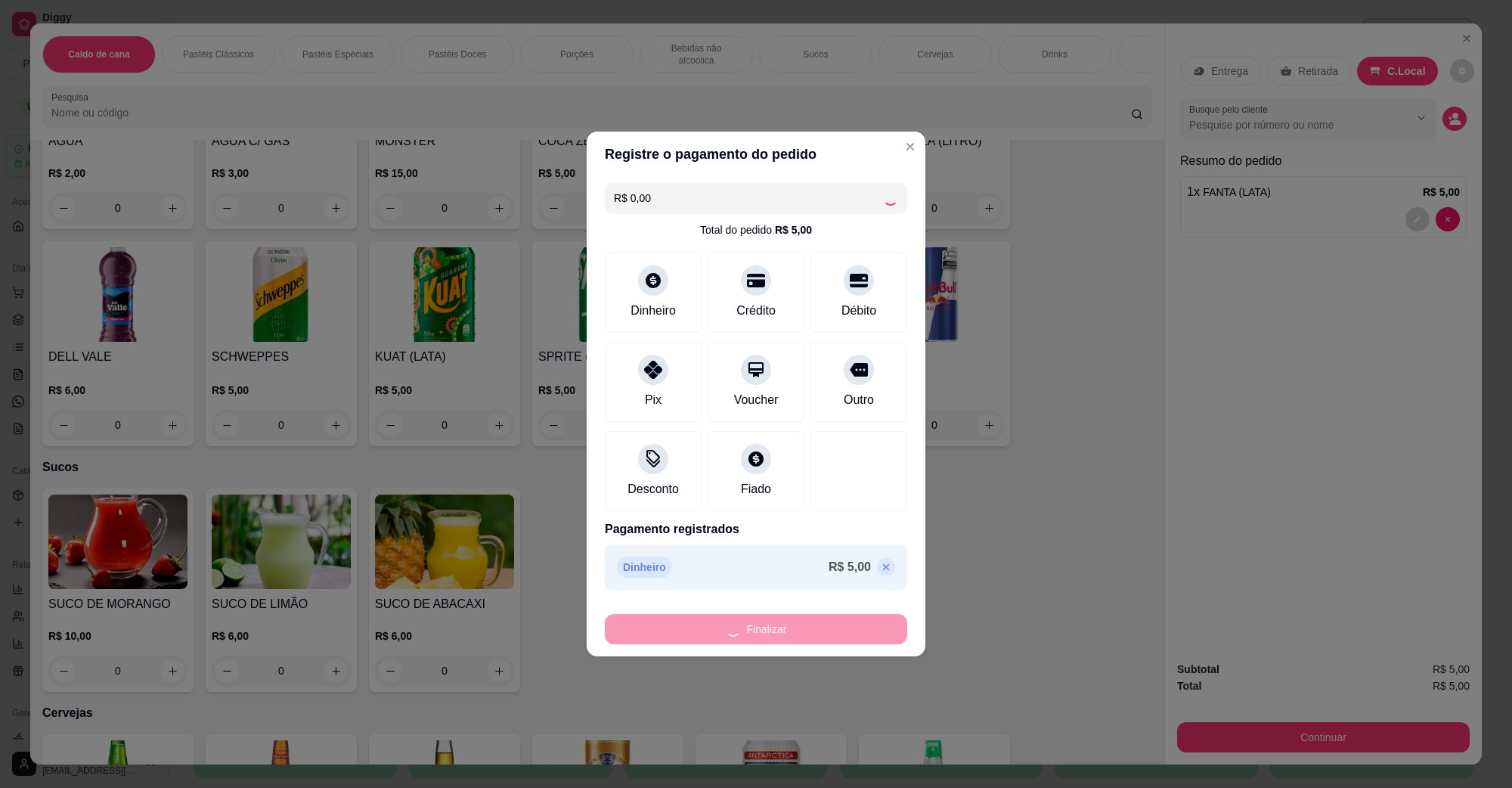
type input "0"
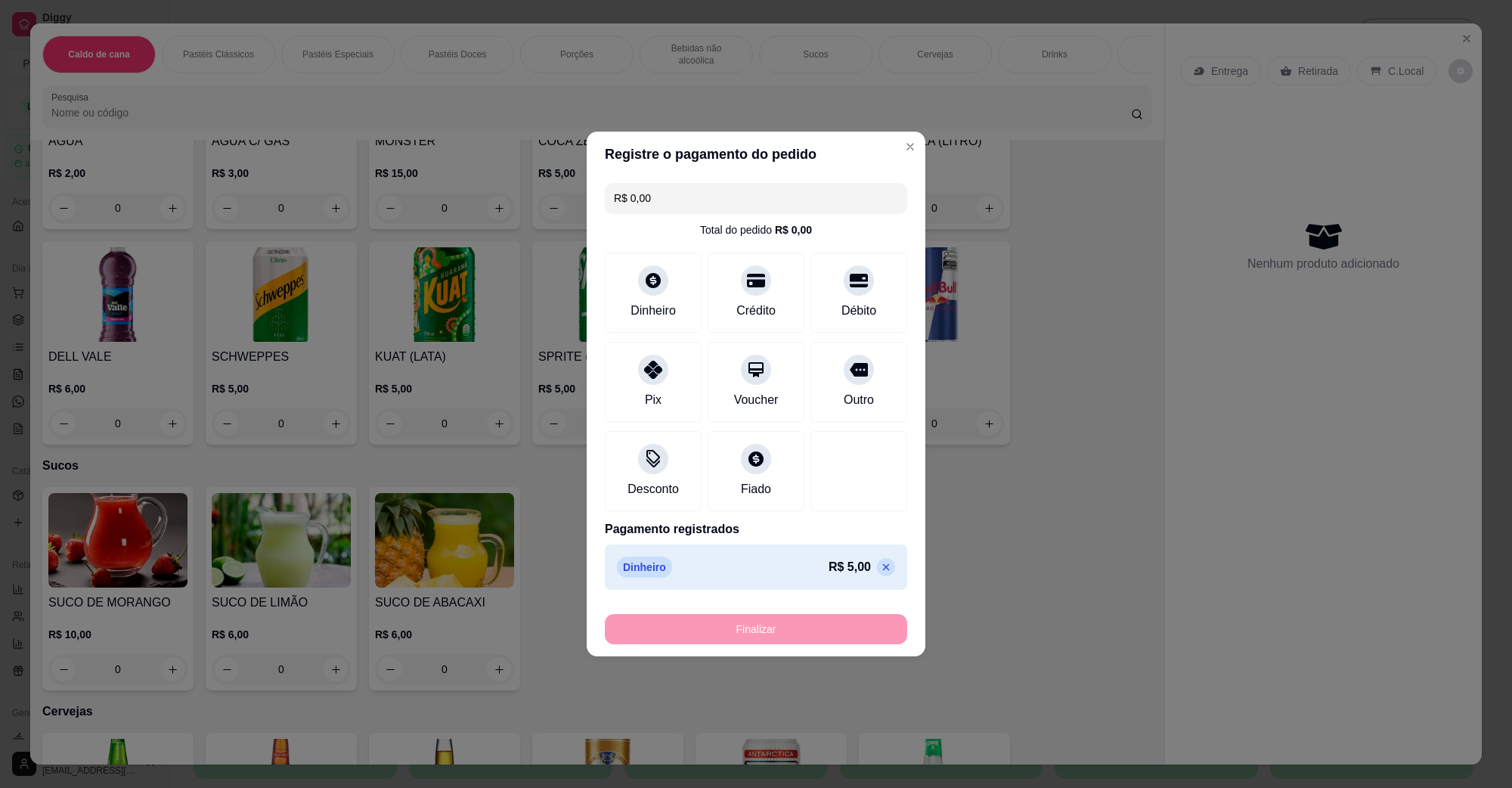
type input "-R$ 5,00"
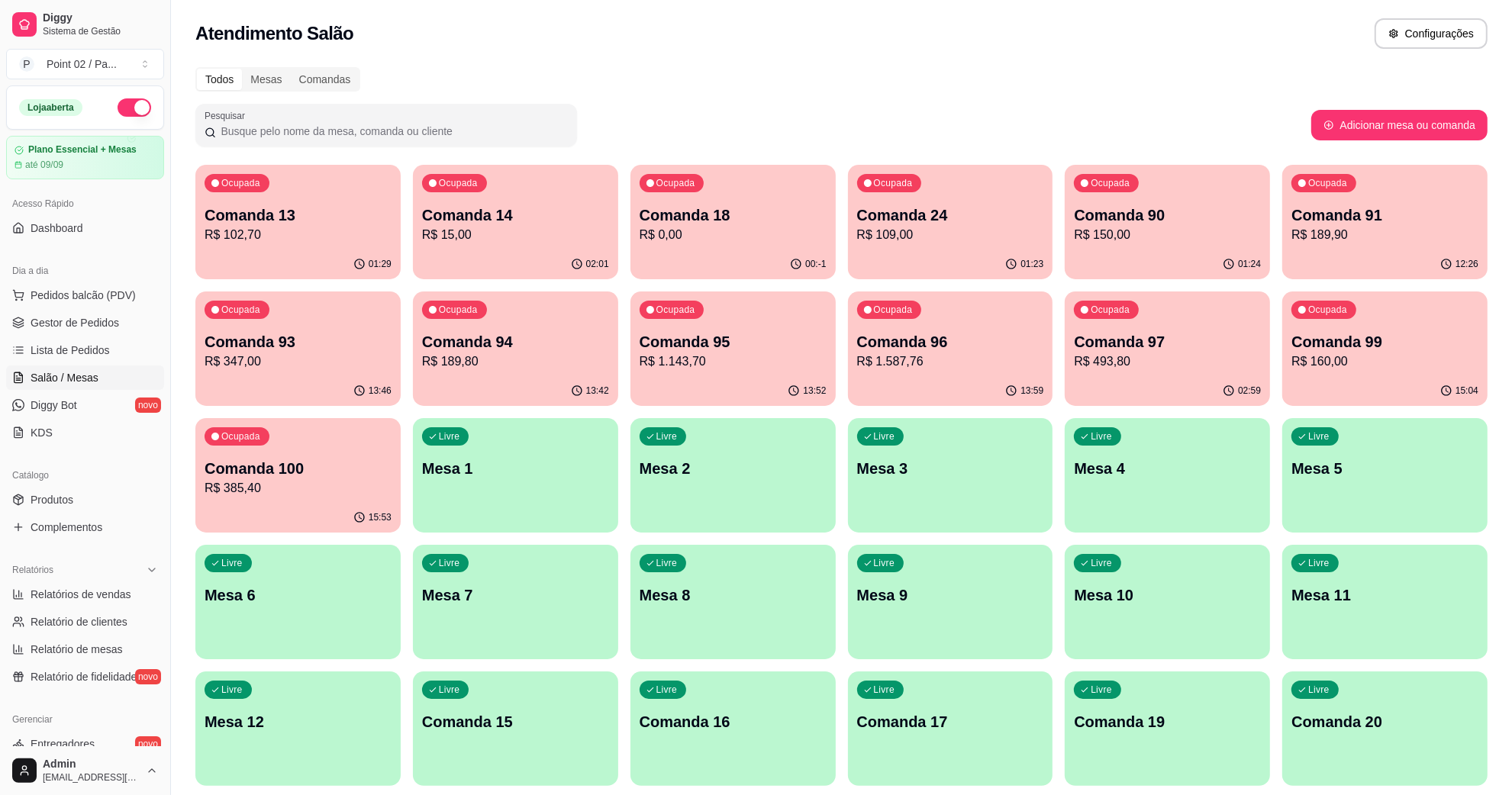
click at [348, 244] on div "Ocupada Comanda 13 R$ 102,70" at bounding box center [298, 206] width 206 height 85
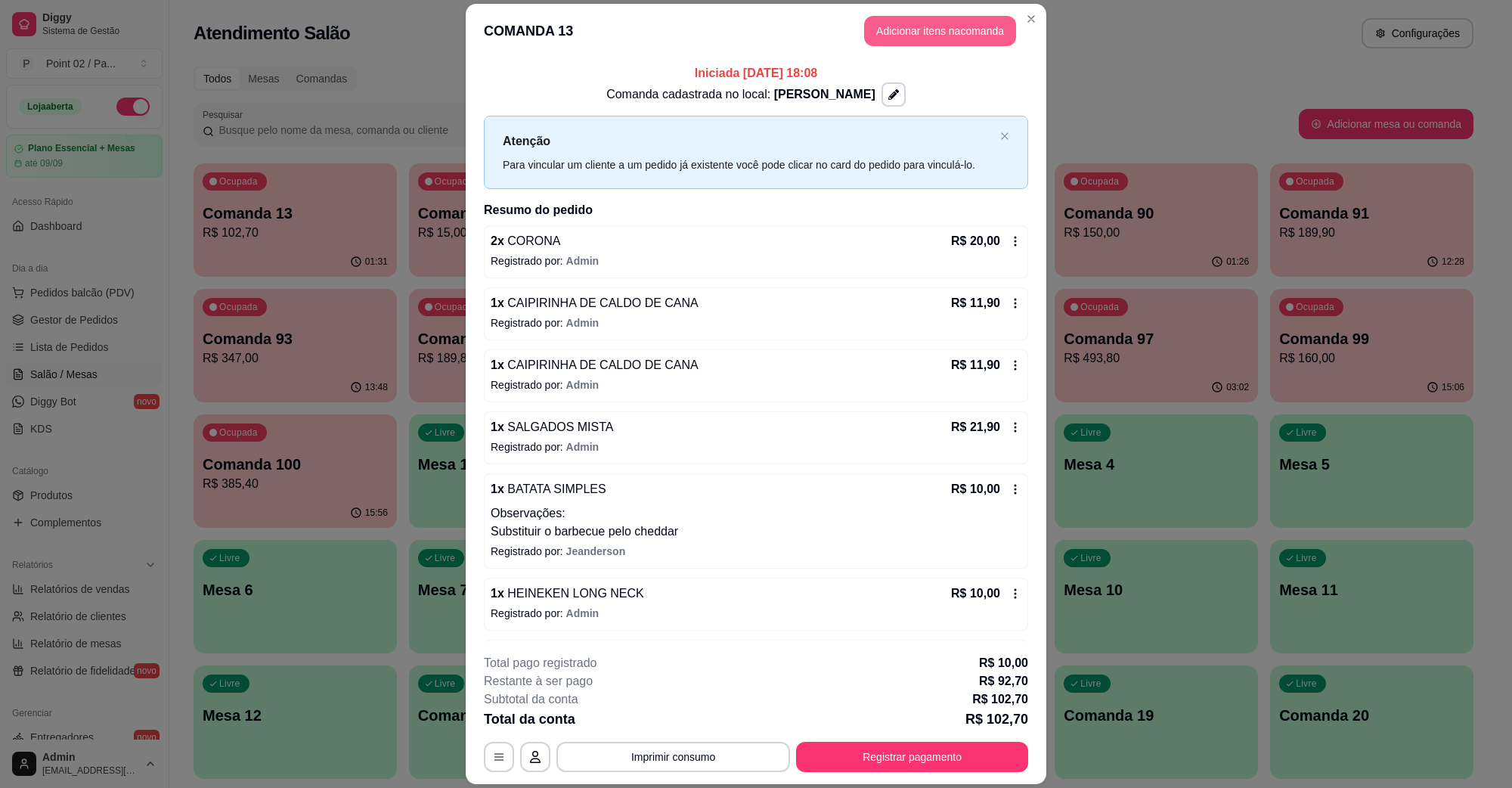
click at [881, 42] on button "Adicionar itens na comanda" at bounding box center [939, 30] width 152 height 30
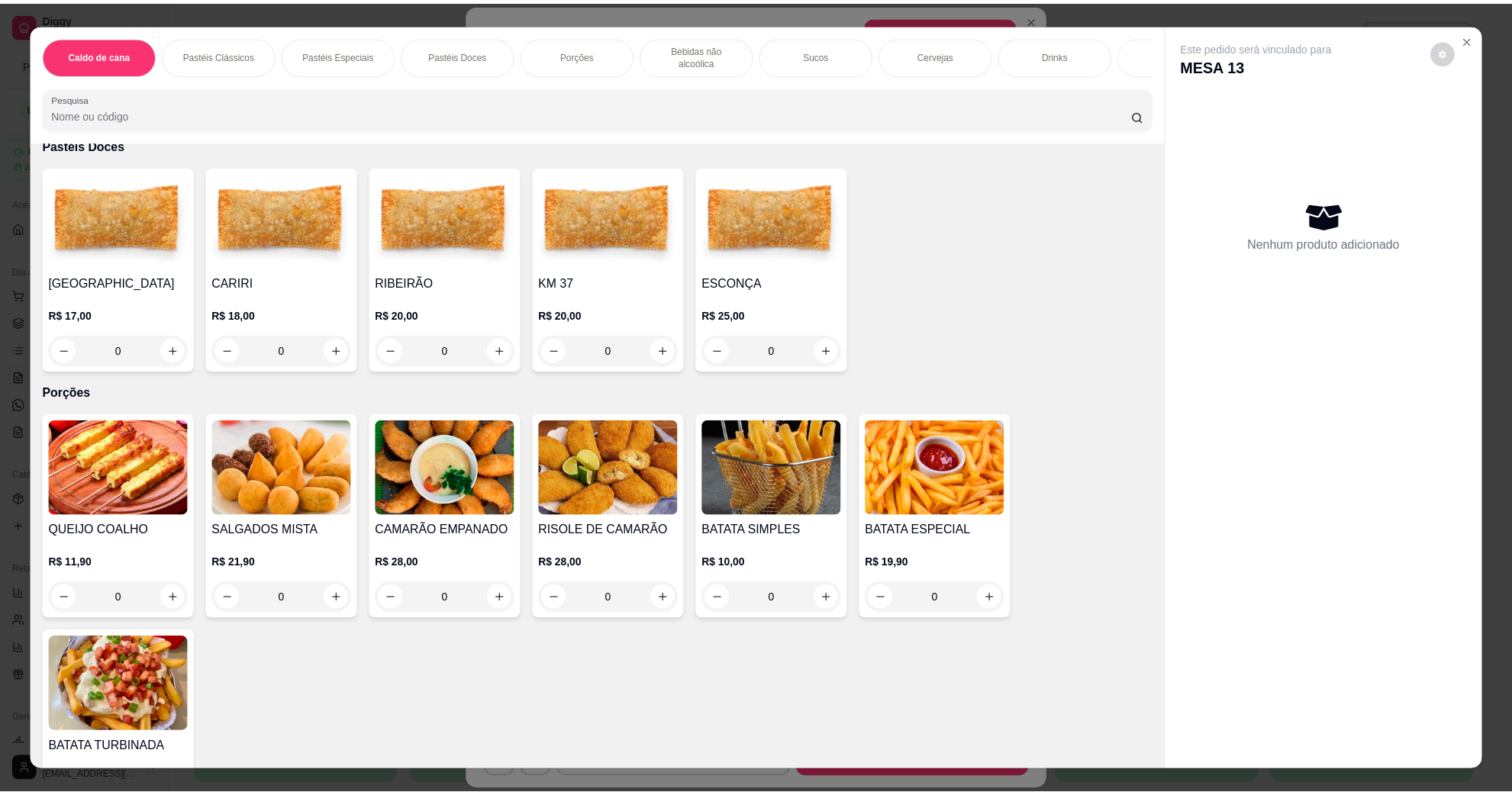
scroll to position [1050, 0]
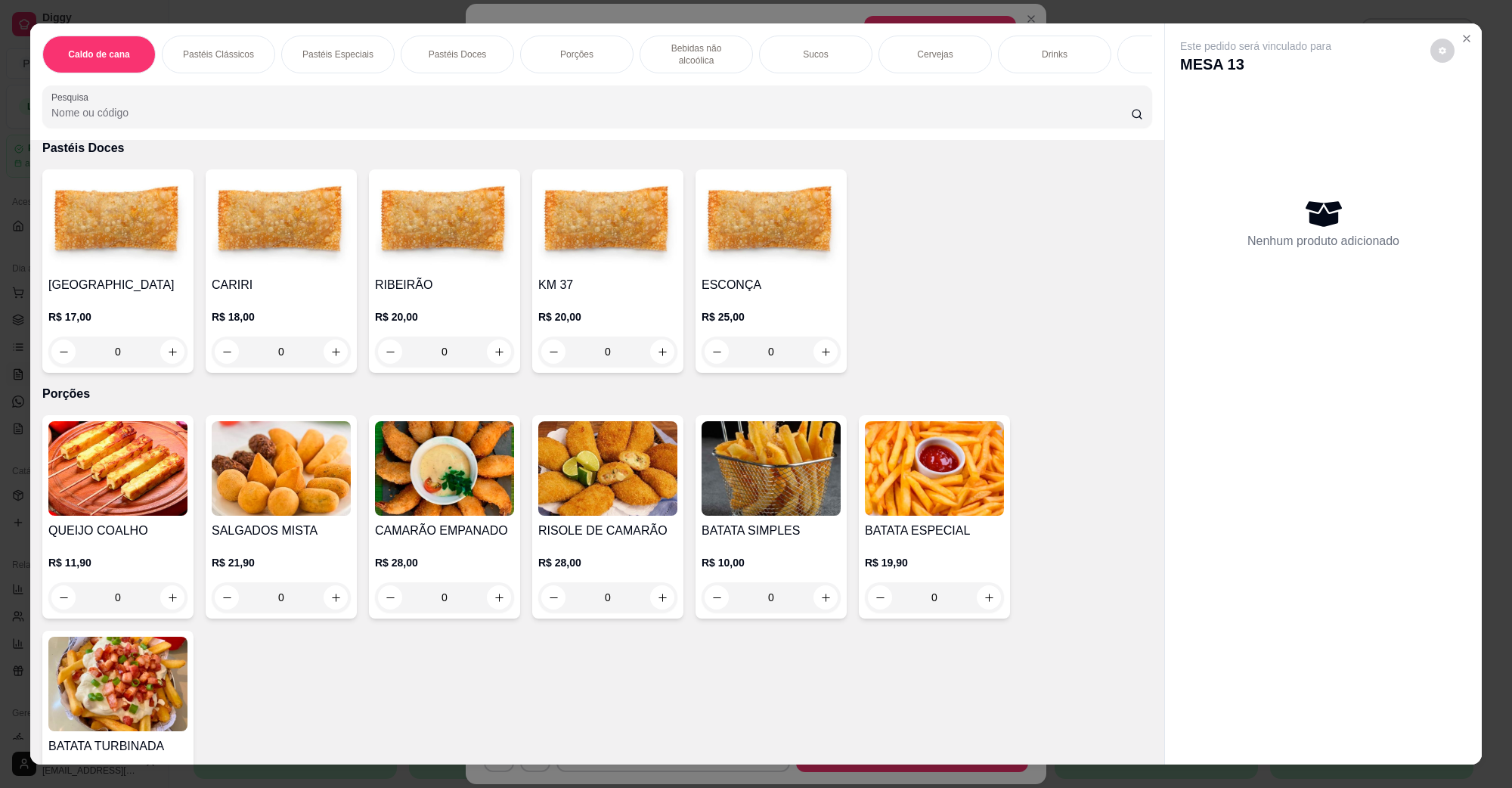
click at [475, 214] on img at bounding box center [445, 222] width 140 height 94
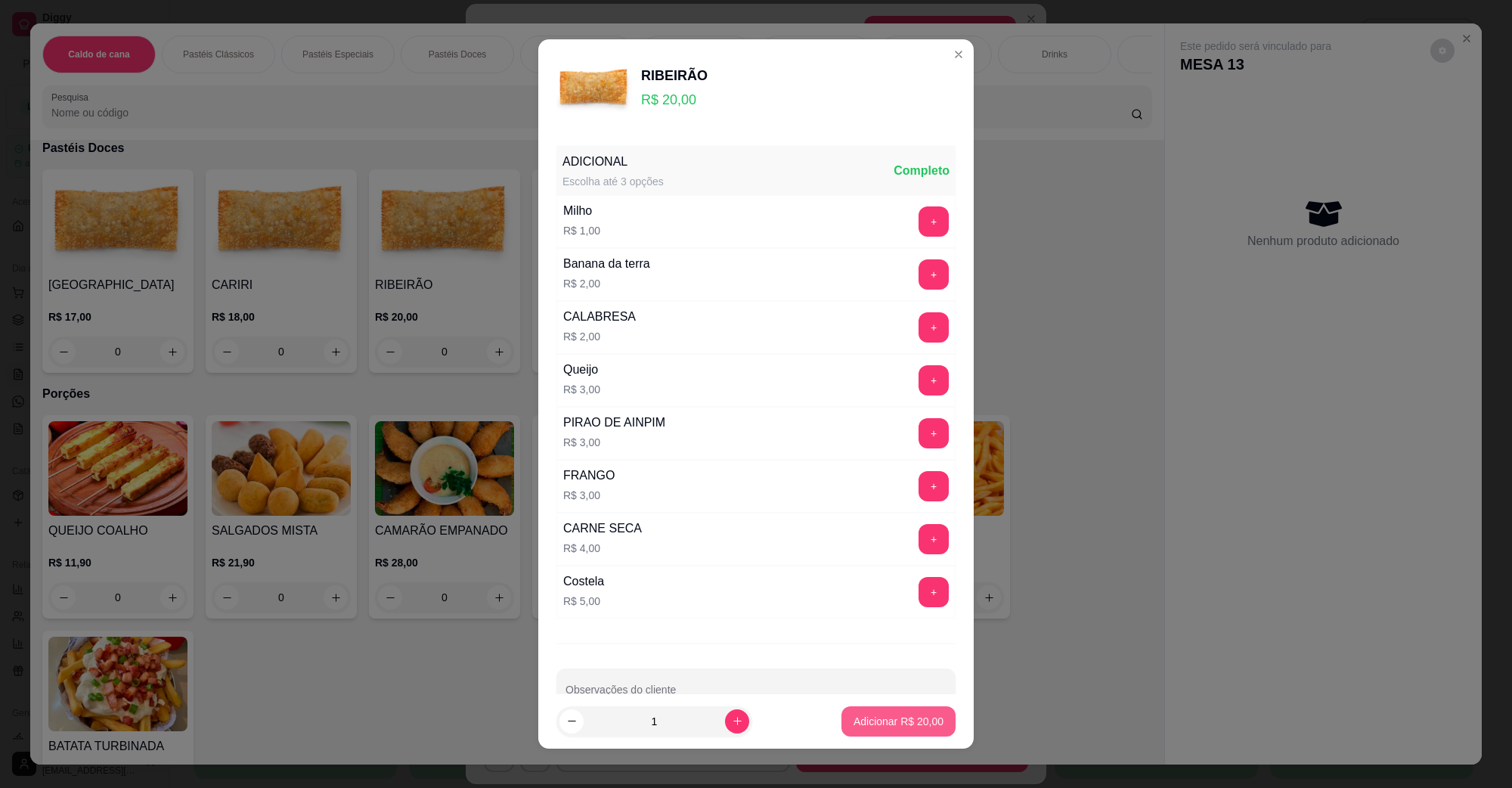
click at [858, 720] on p "Adicionar R$ 20,00" at bounding box center [899, 721] width 90 height 15
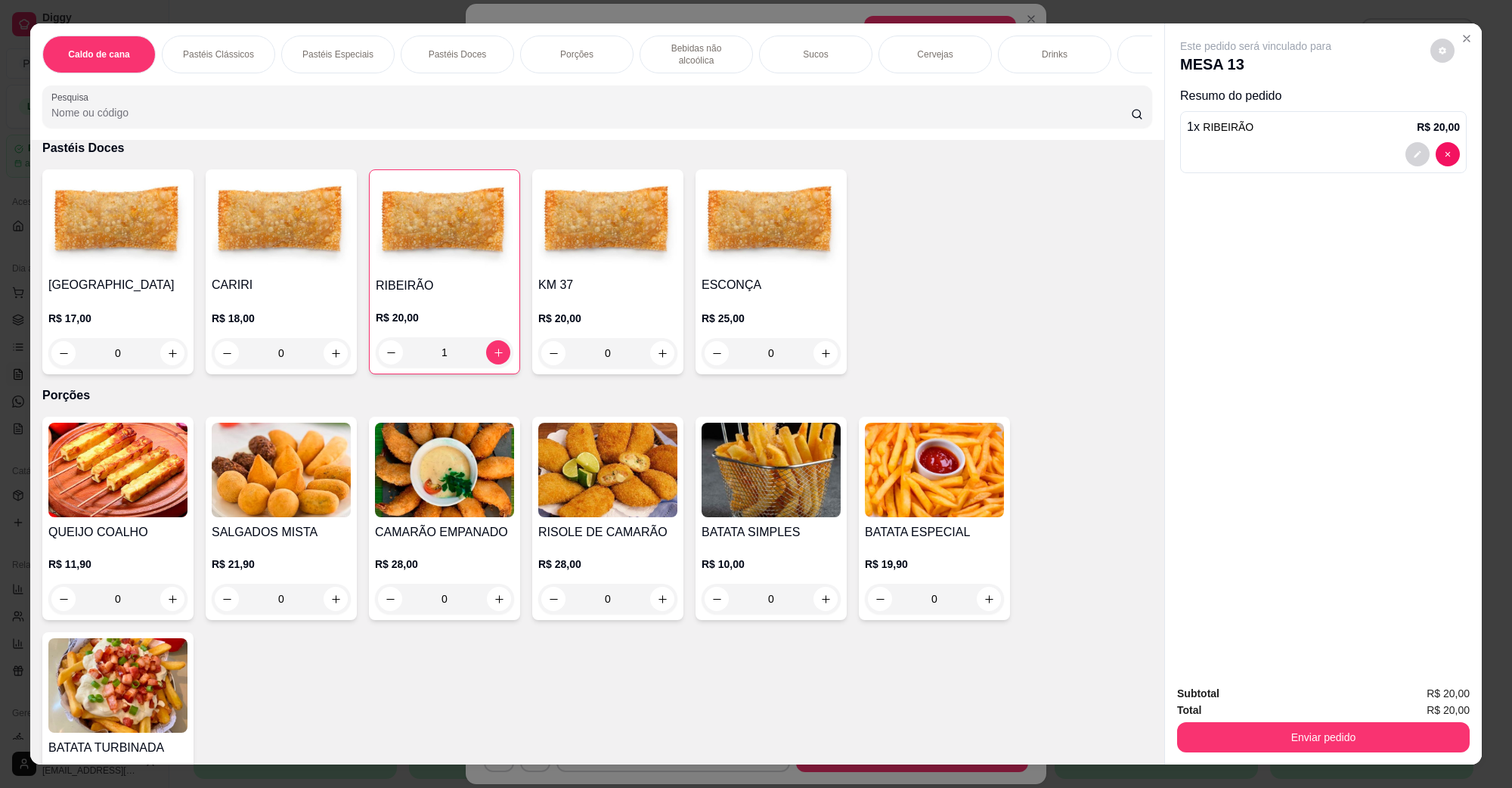
type input "1"
click at [1188, 723] on button "Enviar pedido" at bounding box center [1323, 737] width 293 height 30
click at [1222, 702] on button "Não registrar e enviar pedido" at bounding box center [1272, 700] width 152 height 28
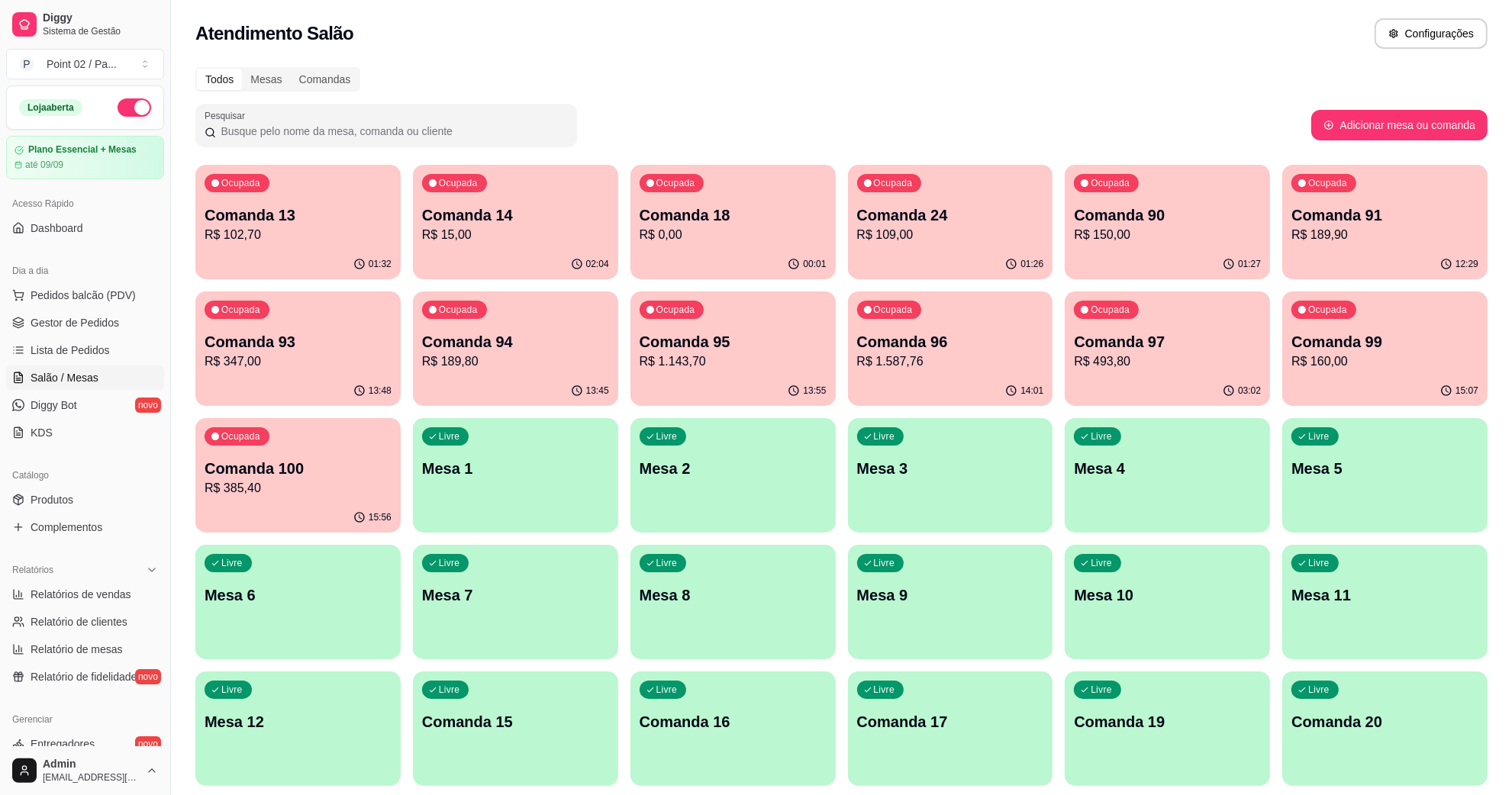
click at [1090, 21] on div "Atendimento Salão Configurações" at bounding box center [841, 33] width 1292 height 31
click at [425, 241] on p "R$ 15,00" at bounding box center [515, 234] width 181 height 17
click at [769, 230] on p "R$ 15,00" at bounding box center [733, 234] width 187 height 18
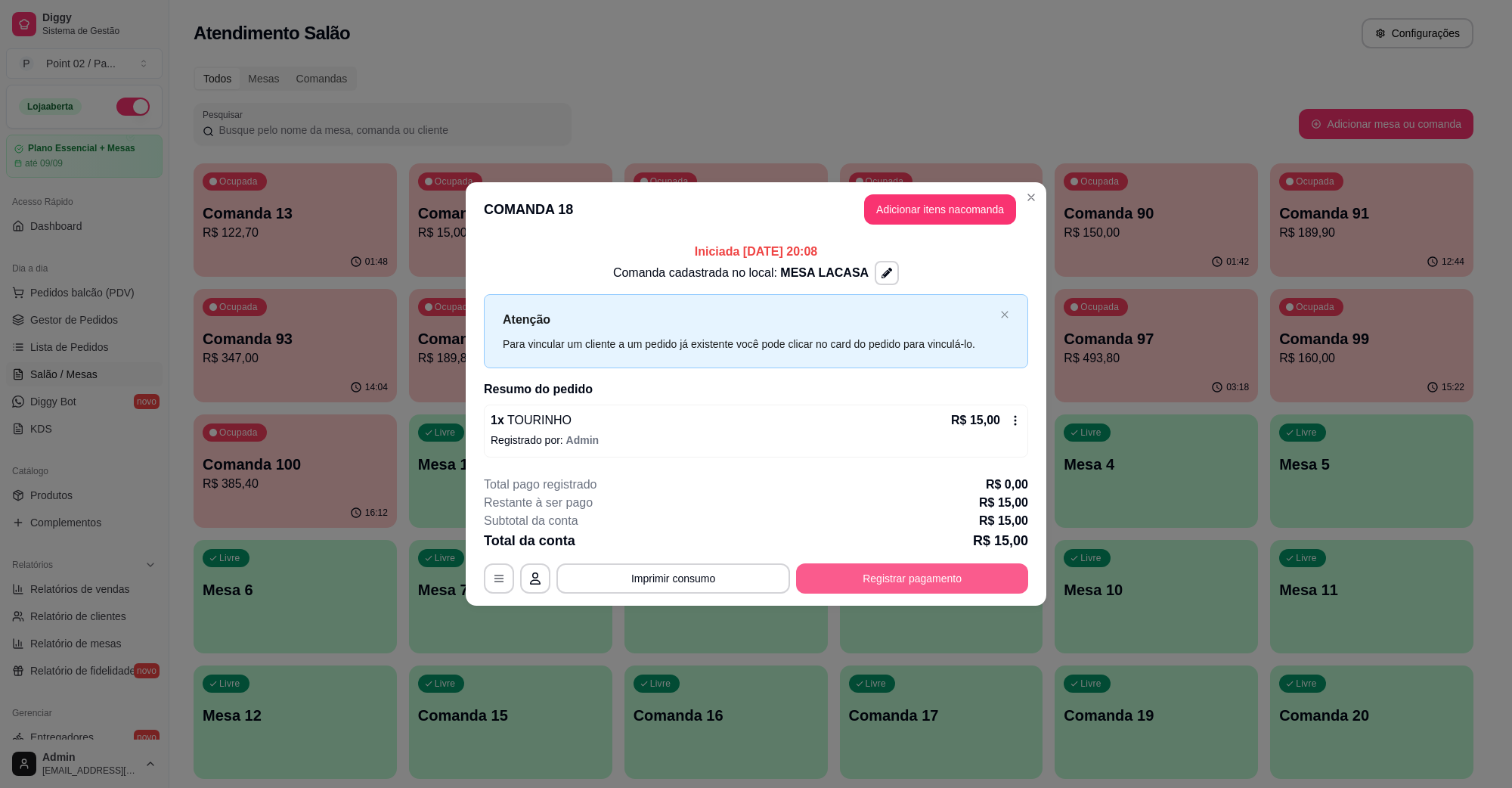
click at [886, 571] on button "Registrar pagamento" at bounding box center [912, 578] width 232 height 30
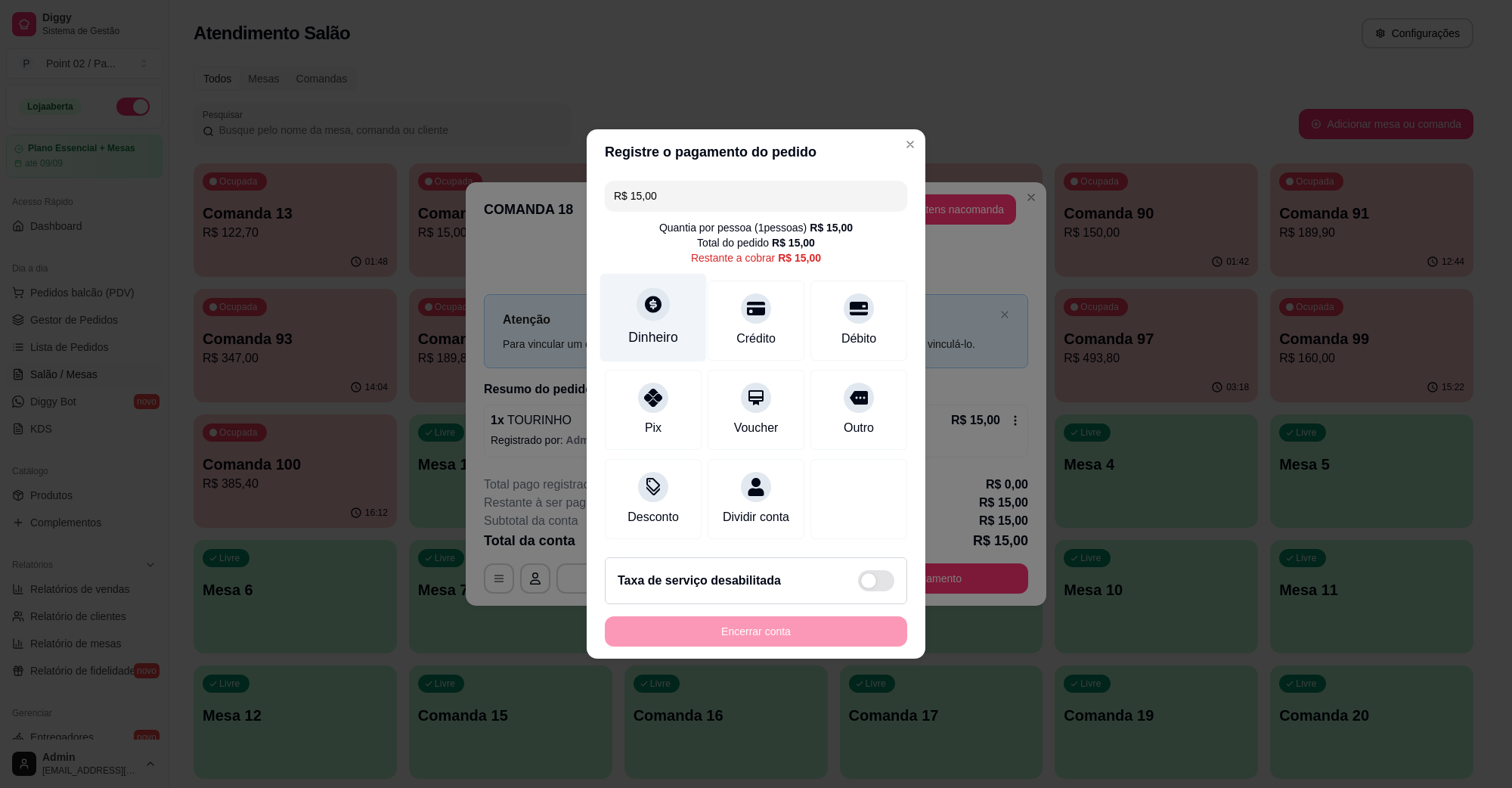
click at [672, 297] on div "Dinheiro" at bounding box center [653, 318] width 107 height 88
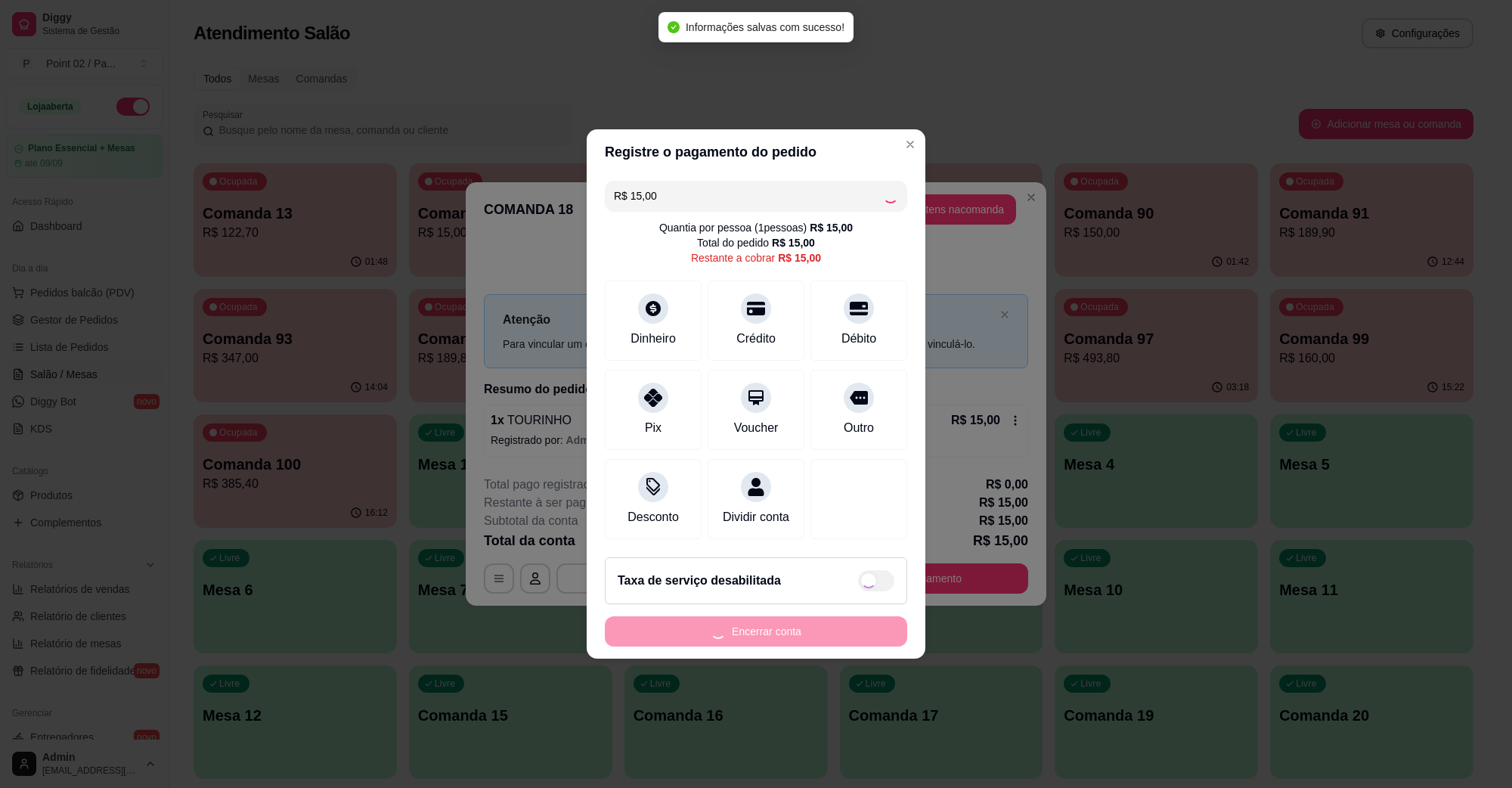
type input "R$ 0,00"
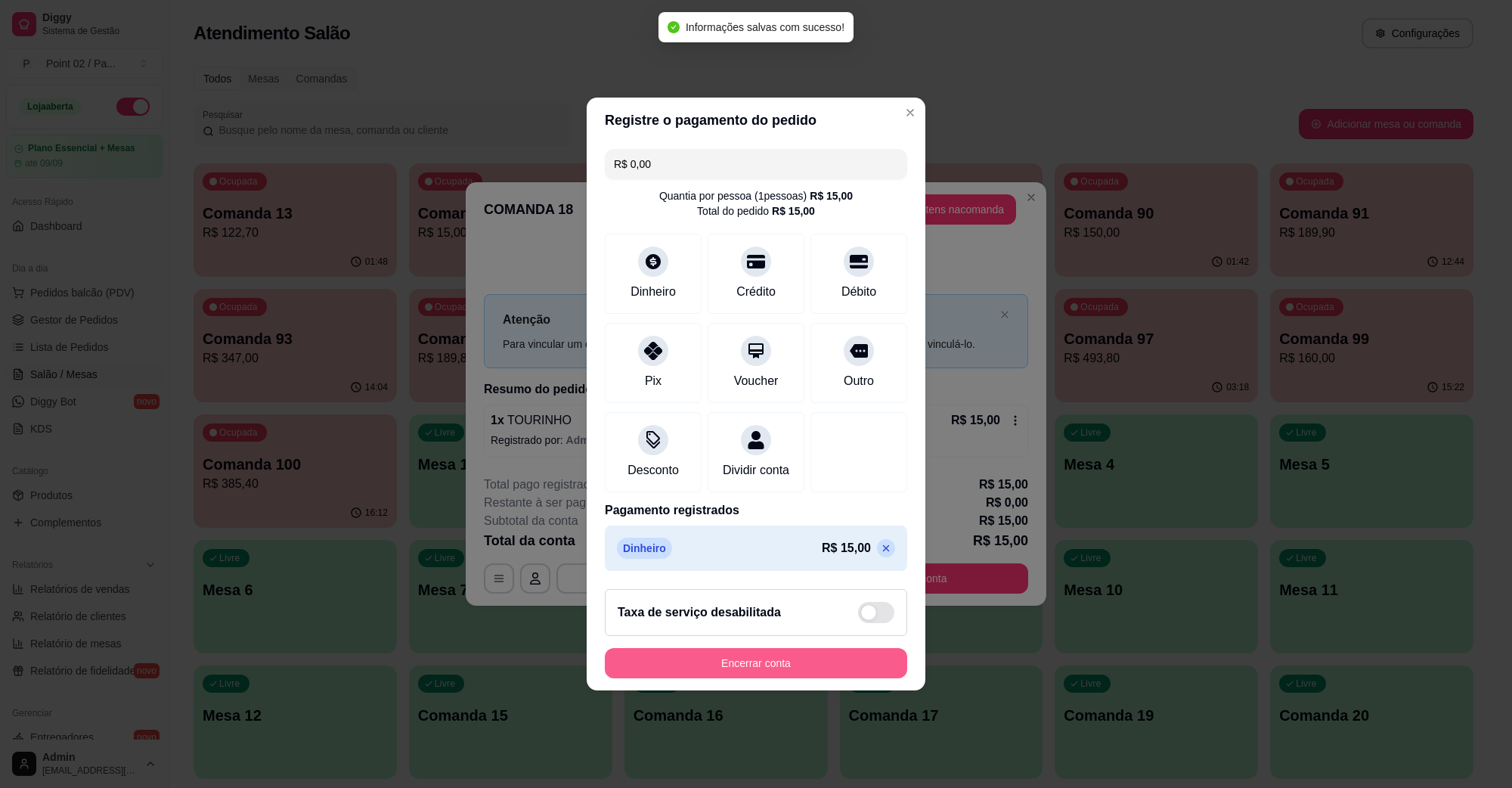
click at [790, 669] on button "Encerrar conta" at bounding box center [756, 663] width 302 height 30
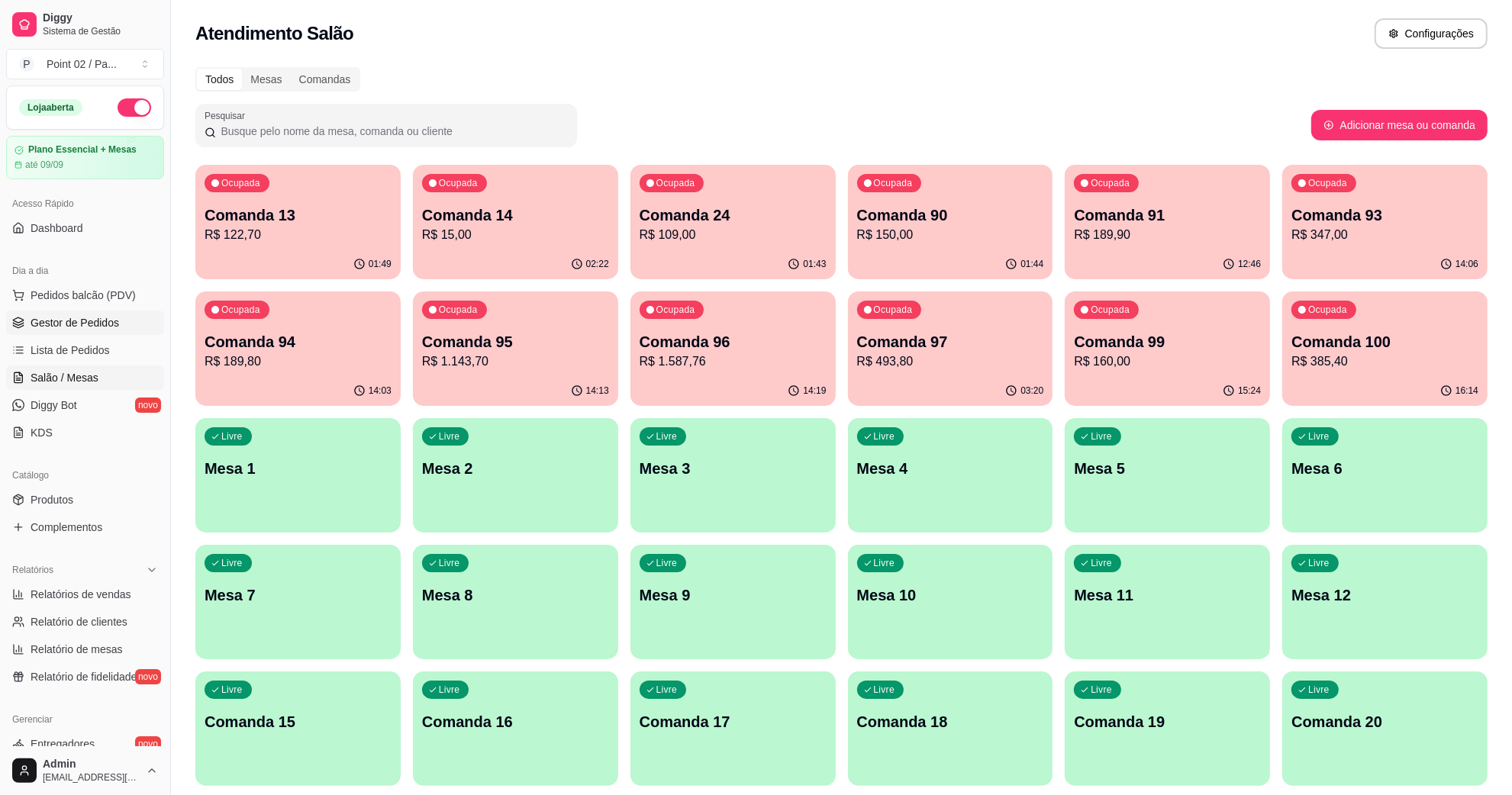
click at [100, 317] on span "Gestor de Pedidos" at bounding box center [74, 322] width 88 height 15
